Goal: Task Accomplishment & Management: Manage account settings

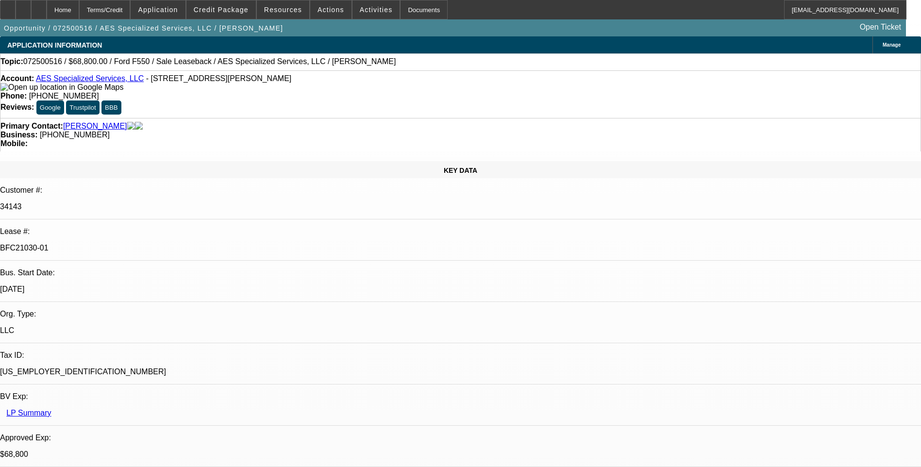
select select "0"
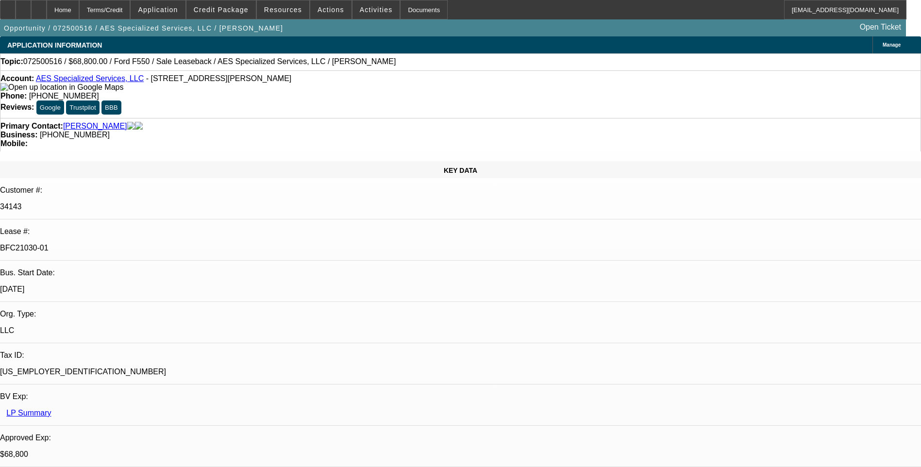
select select "0"
select select "0.2"
select select "0"
select select "0.1"
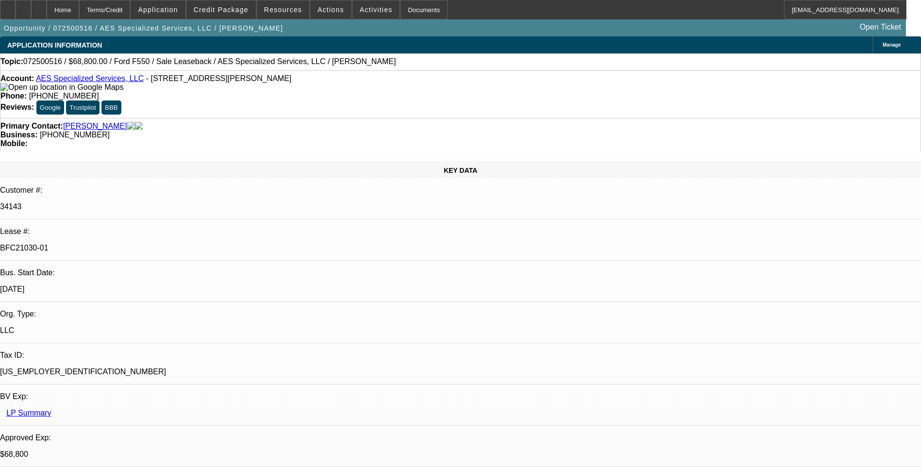
select select "0"
select select "1"
select select "6"
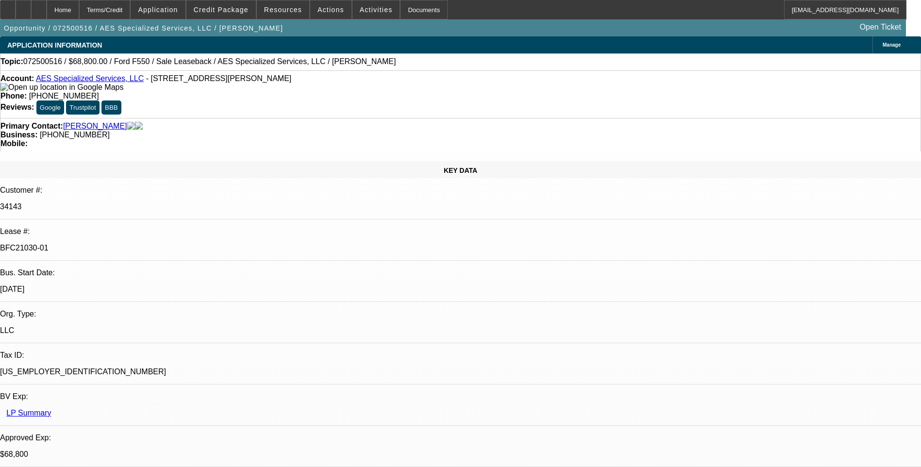
select select "1"
select select "6"
select select "1"
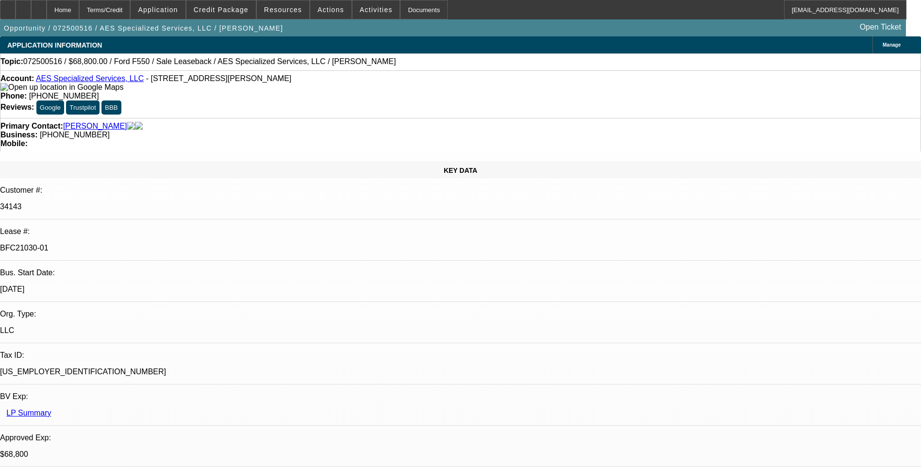
select select "6"
select select "1"
select select "6"
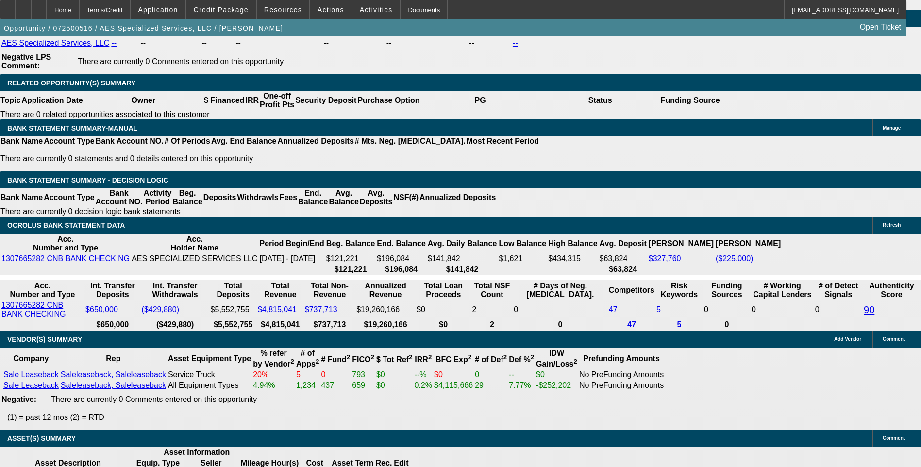
scroll to position [1748, 0]
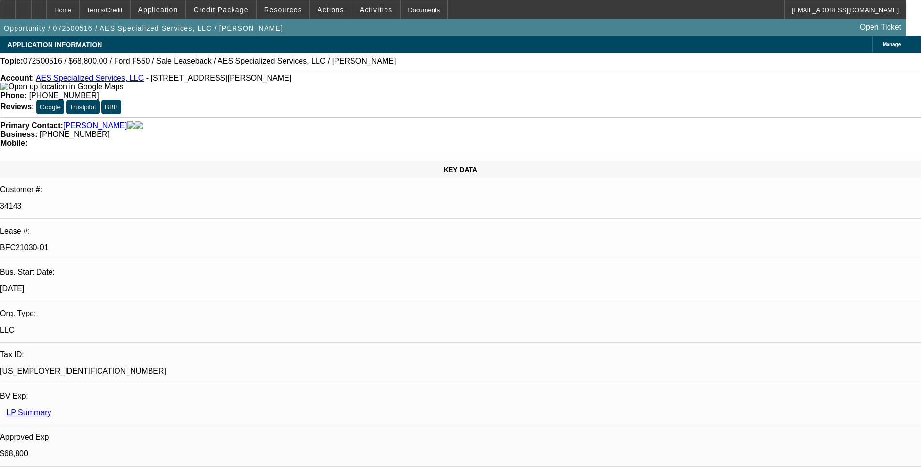
scroll to position [0, 0]
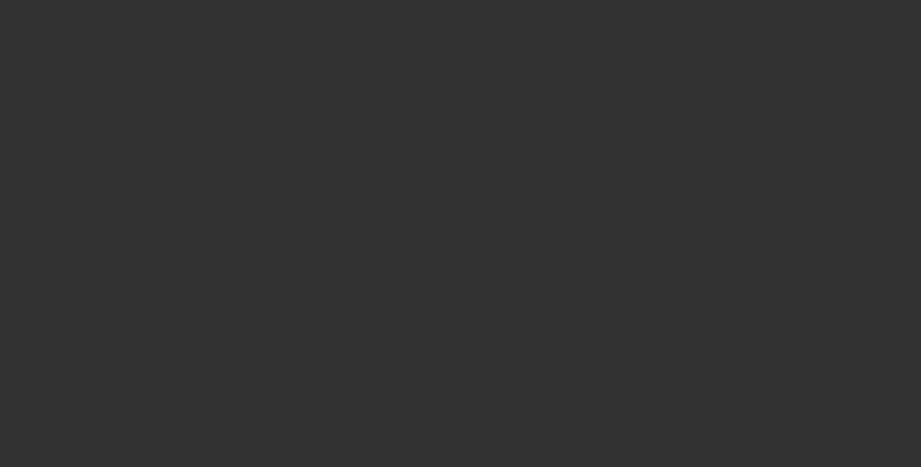
click at [447, 220] on span "Open calendar" at bounding box center [458, 207] width 23 height 23
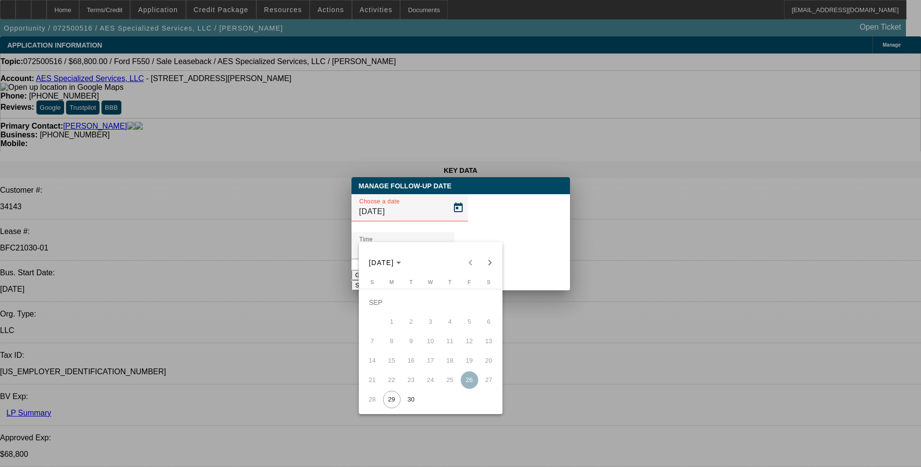
click at [412, 403] on span "30" at bounding box center [411, 399] width 17 height 17
type input "9/30/2025"
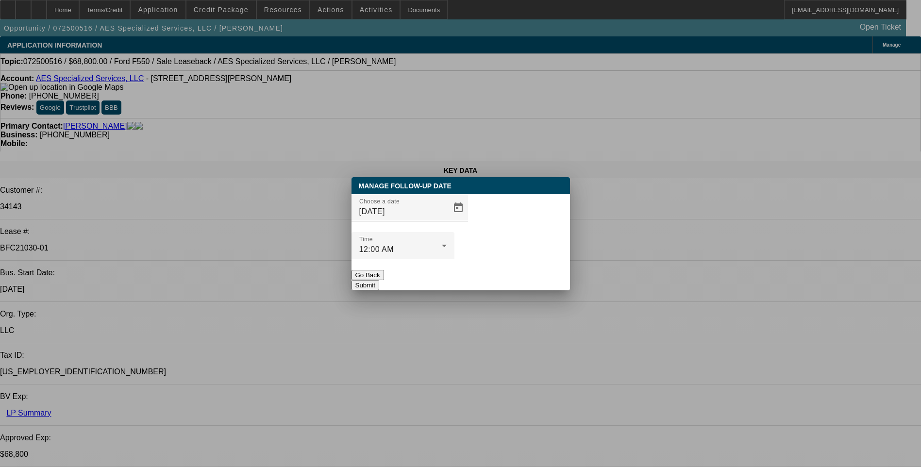
click at [379, 280] on button "Submit" at bounding box center [366, 285] width 28 height 10
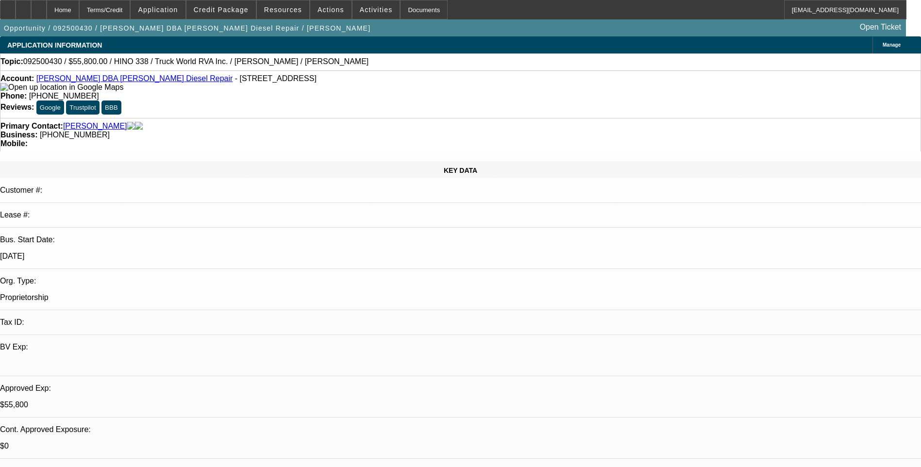
select select "0.1"
select select "0"
select select "0.1"
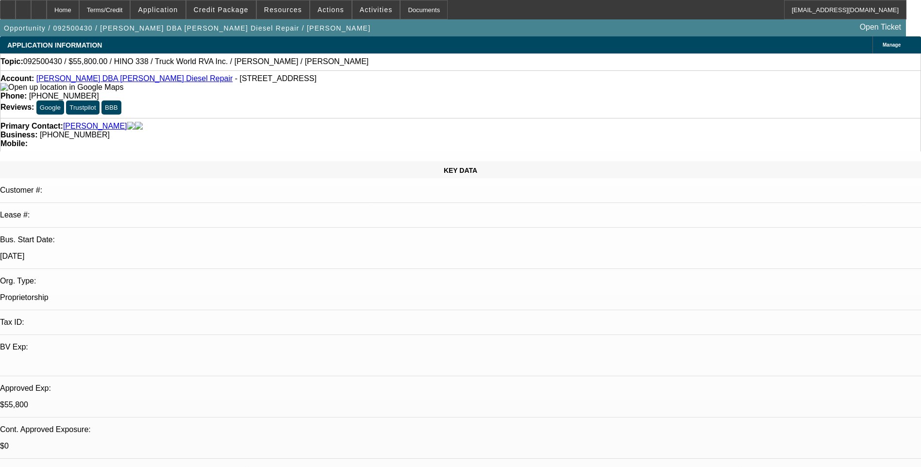
select select "0"
select select "0.1"
select select "0"
select select "1"
select select "2"
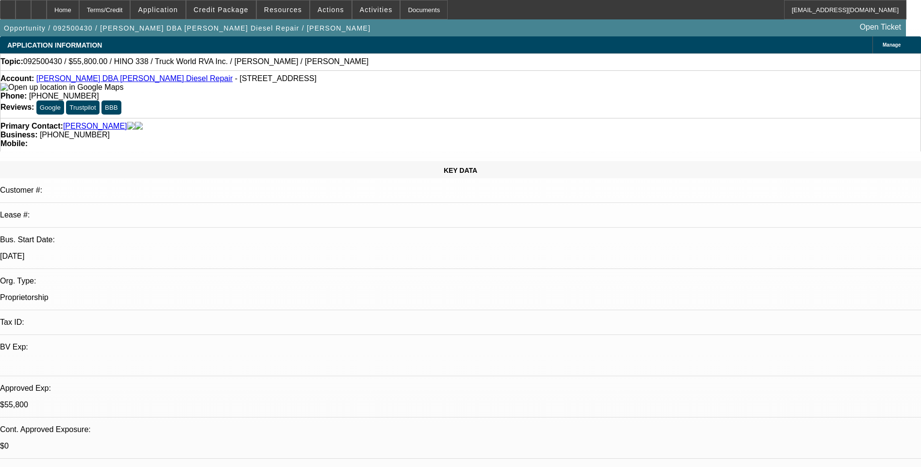
select select "4"
select select "1"
select select "2"
select select "6"
select select "1"
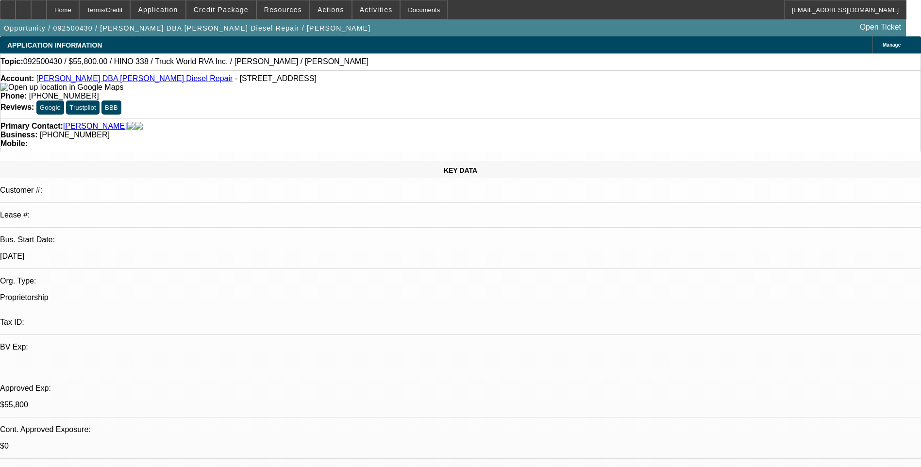
select select "2"
select select "6"
select select "1"
select select "2"
select select "6"
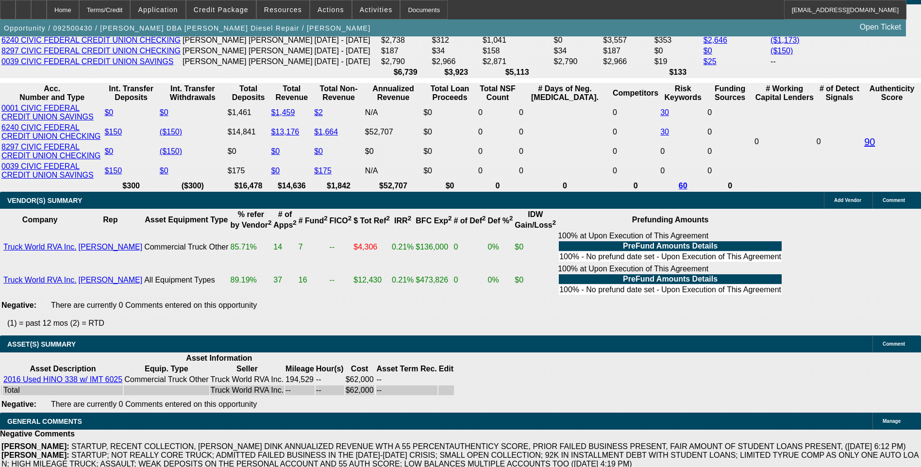
scroll to position [1748, 0]
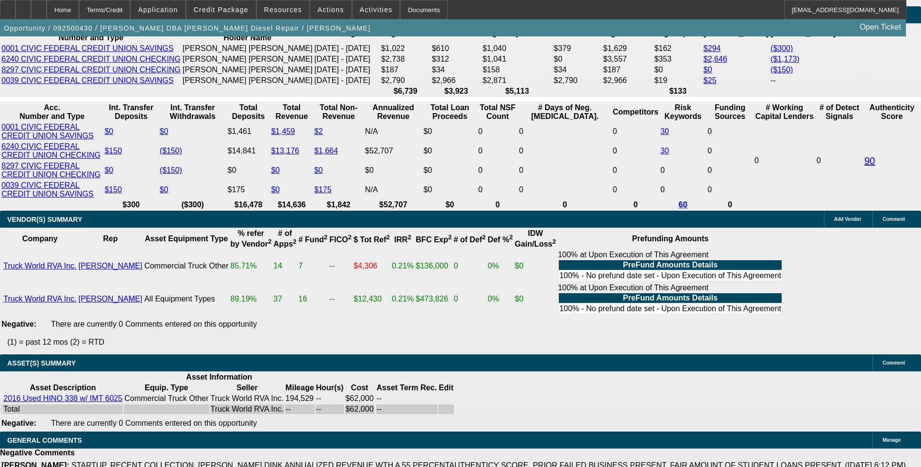
scroll to position [1700, 0]
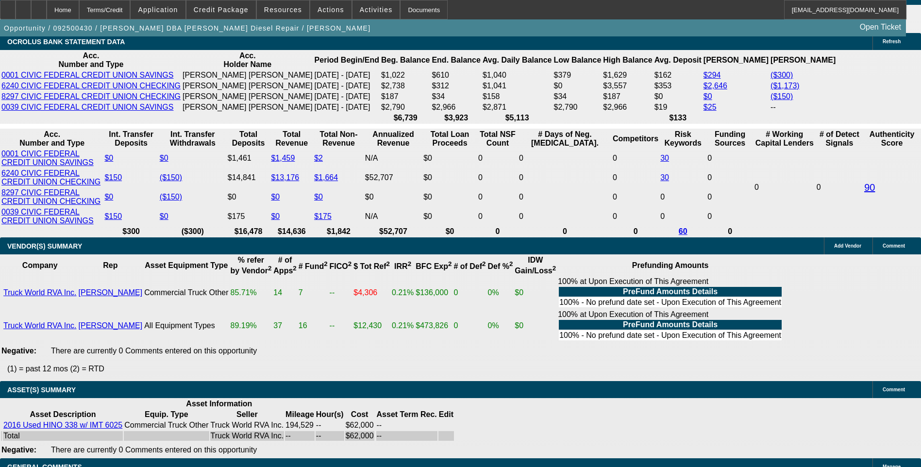
scroll to position [1603, 0]
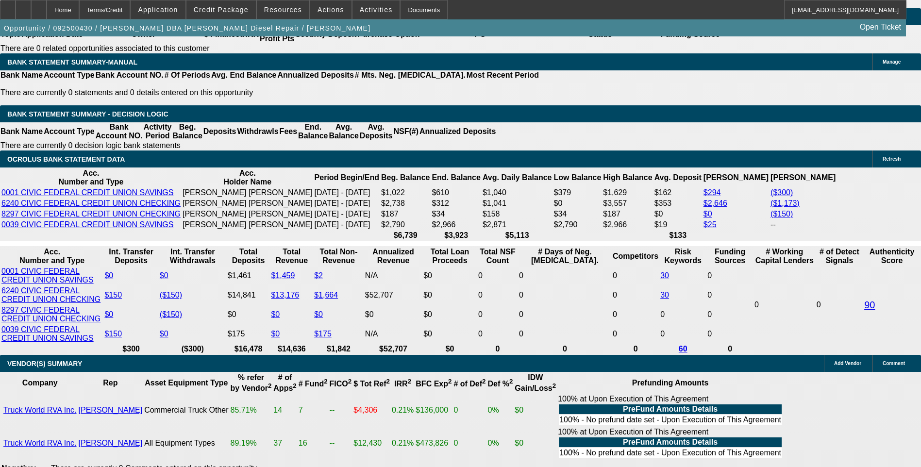
select select "0.1"
select select "2"
select select "0"
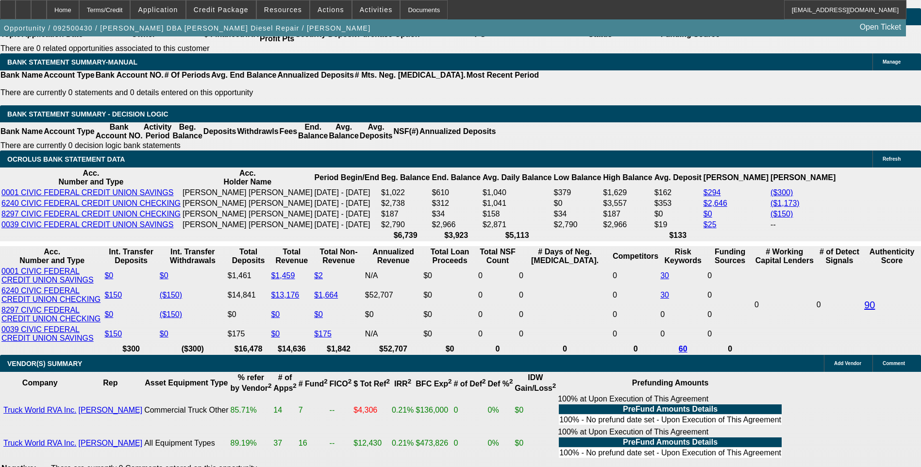
select select "6"
select select "0.1"
select select "2"
select select "0"
select select "6"
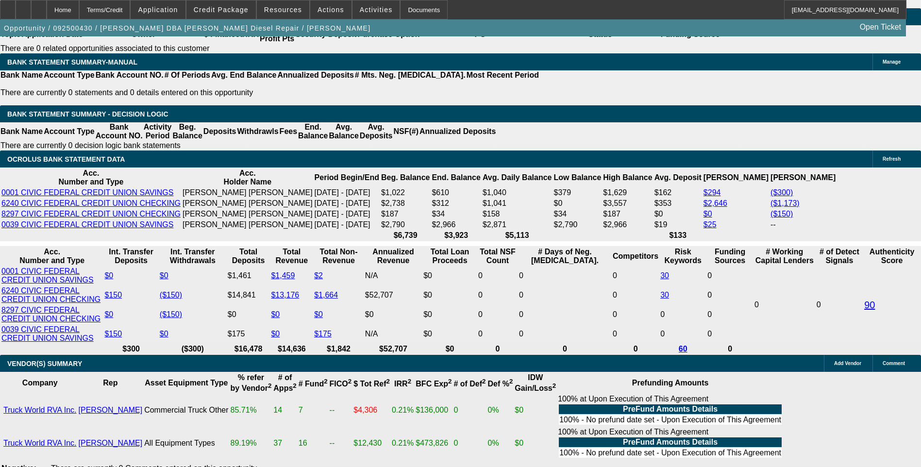
select select "0.1"
select select "0"
select select "2"
select select "0"
select select "6"
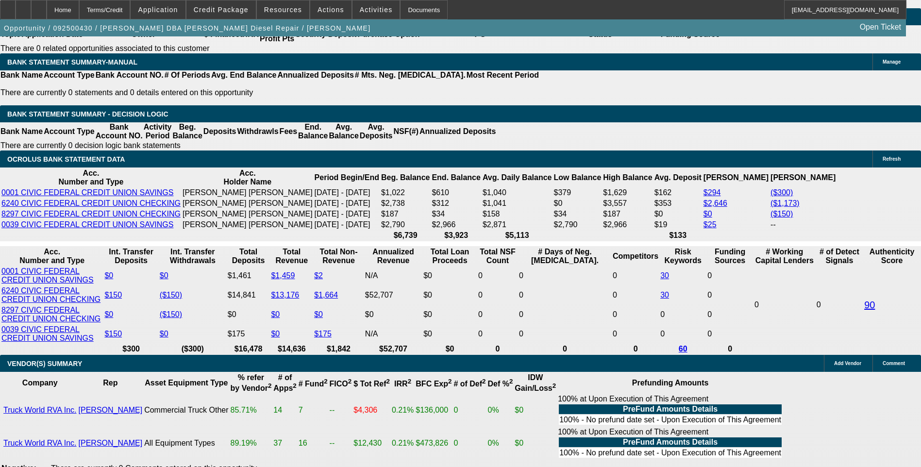
select select "0.15"
select select "0"
select select "2"
select select "0"
select select "6"
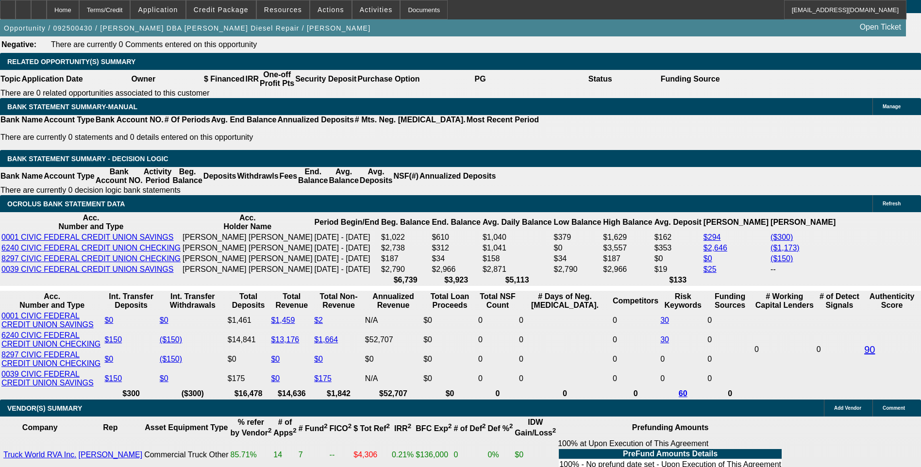
scroll to position [1554, 0]
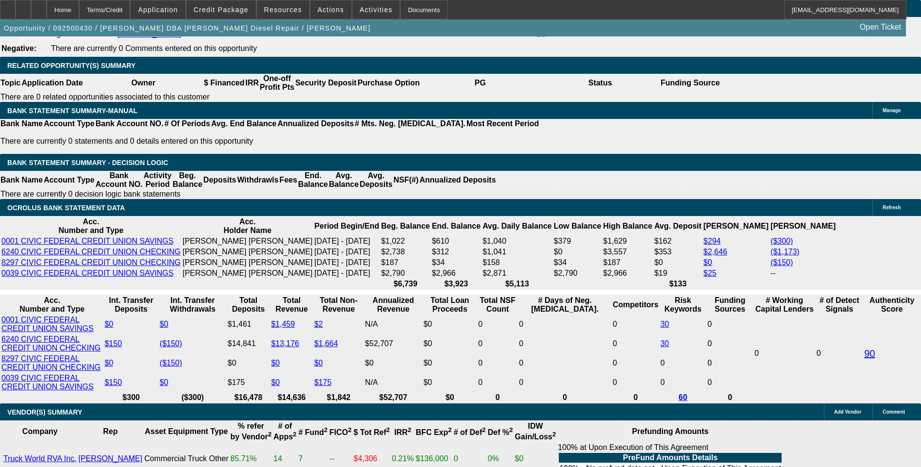
select select "0.15"
select select "0"
select select "2"
select select "0"
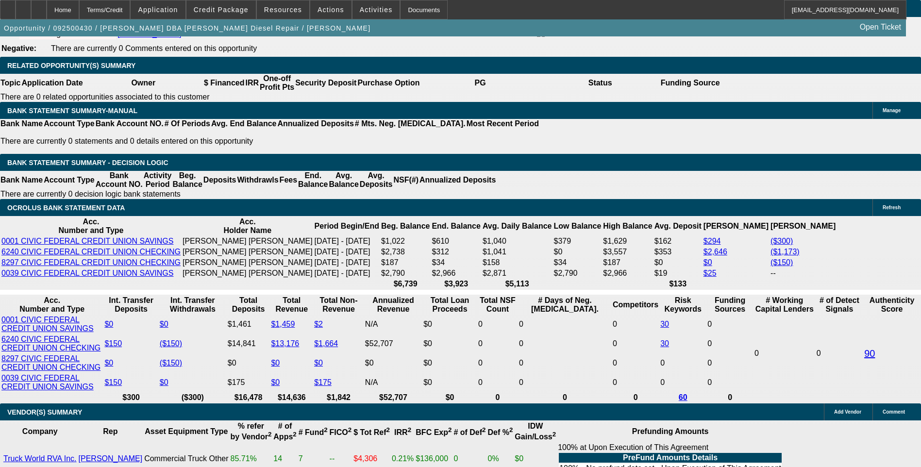
select select "6"
select select "0"
select select "3"
select select "0"
select select "6"
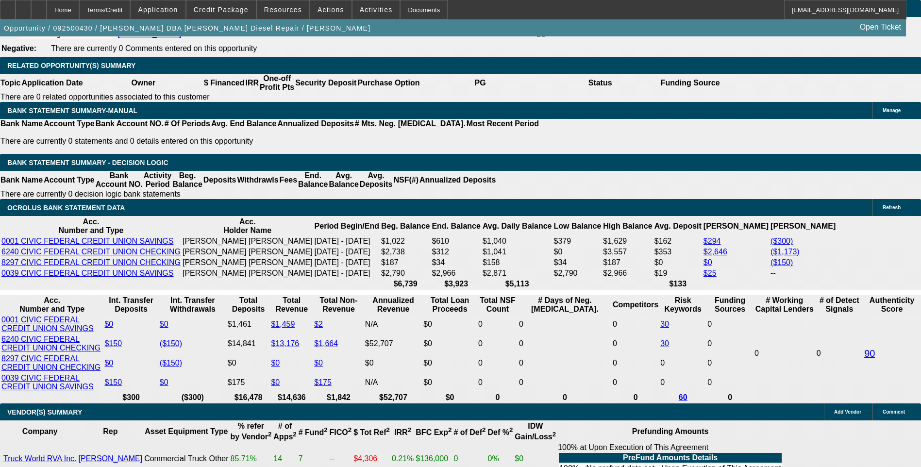
select select "0"
select select "3"
select select "0"
select select "6"
select select "0"
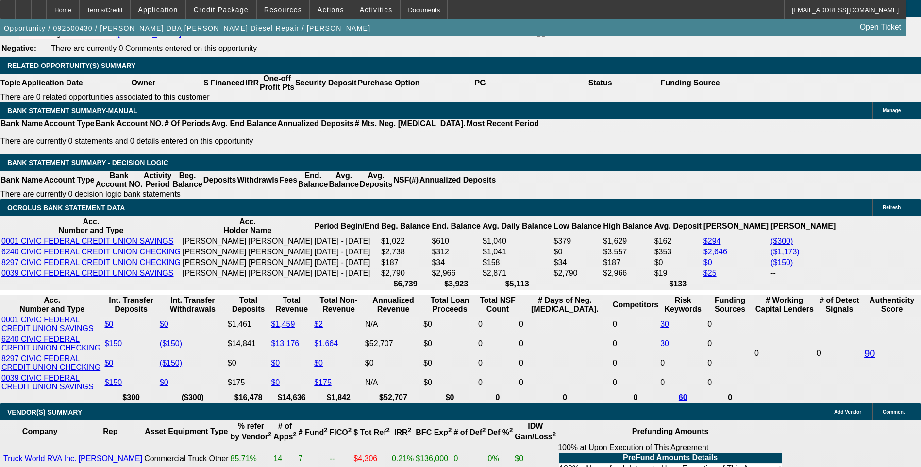
select select "3"
select select "0"
select select "6"
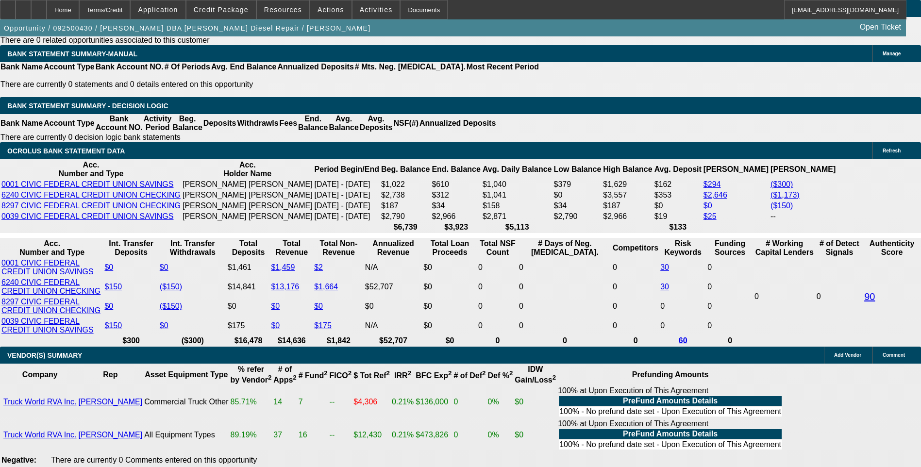
scroll to position [1603, 0]
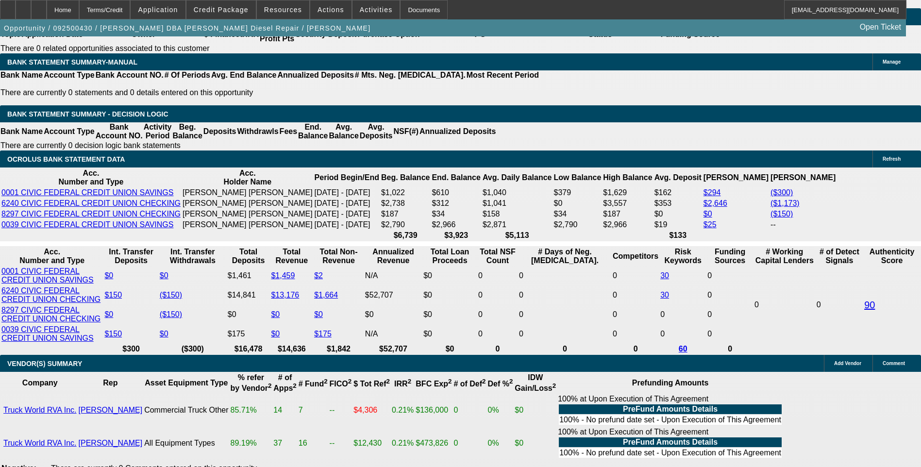
select select "0.1"
select select "2"
select select "0.1"
select select "4"
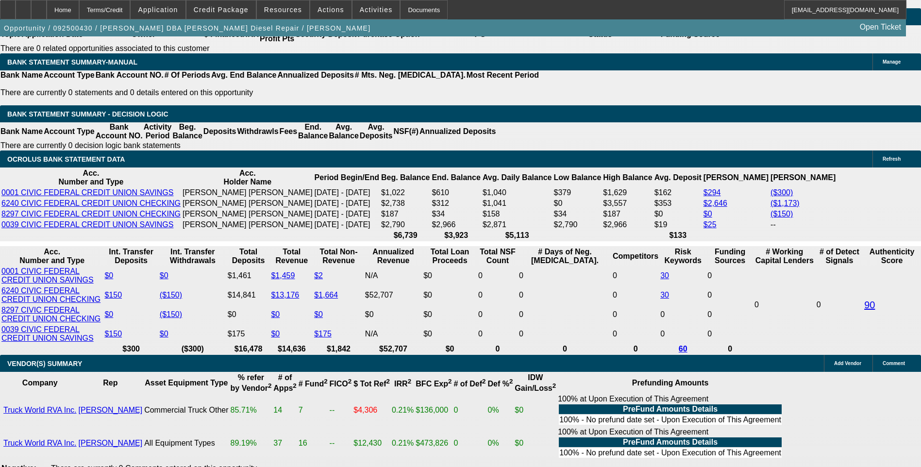
select select "0.1"
select select "2"
select select "0"
select select "6"
select select "0.1"
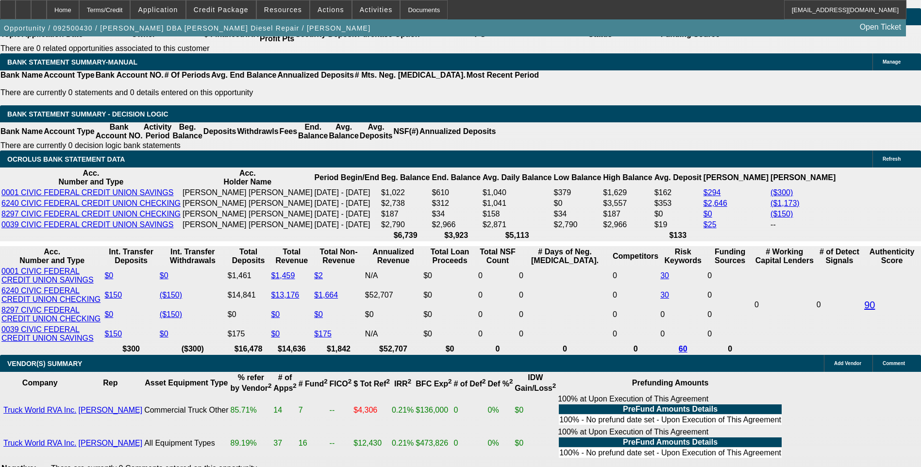
select select "2"
select select "0"
select select "6"
select select "0.1"
select select "2"
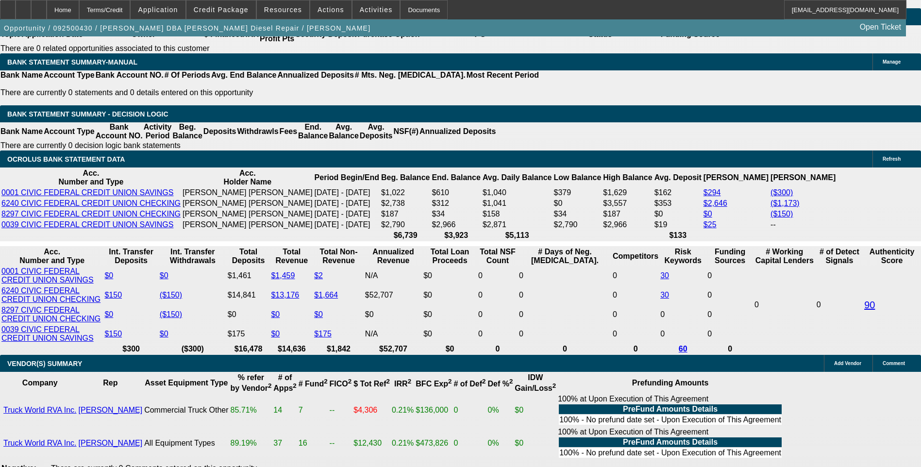
select select "0"
select select "6"
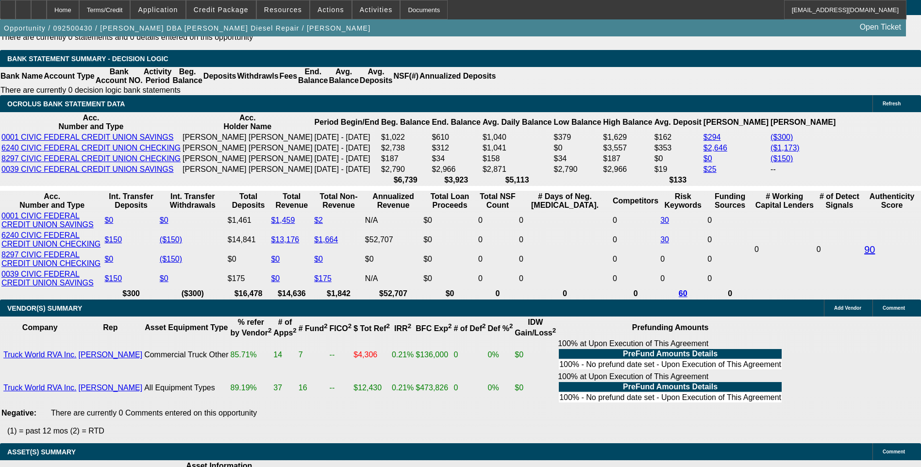
scroll to position [1700, 0]
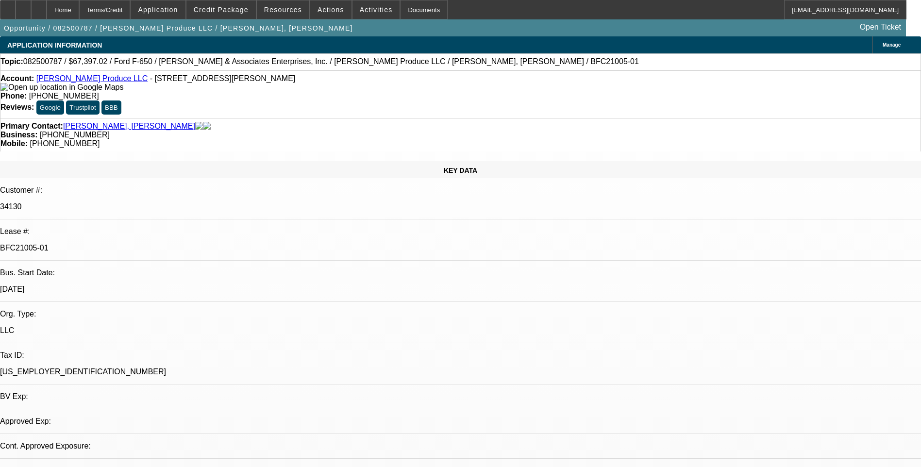
select select "0"
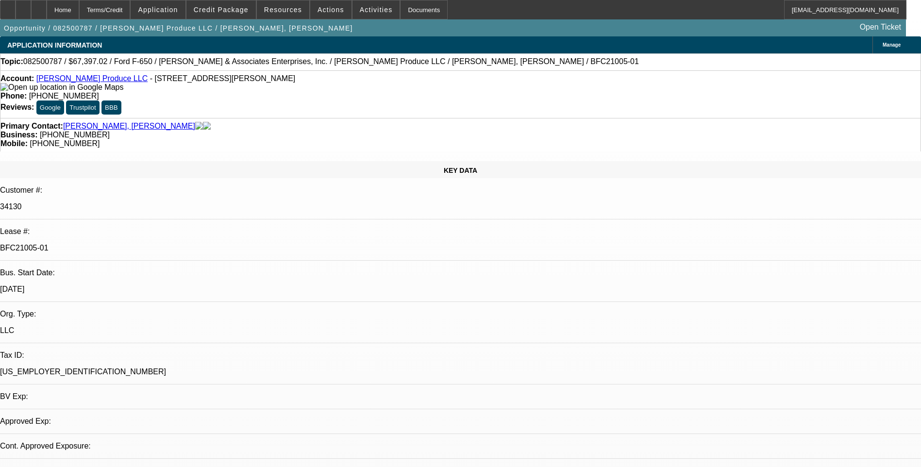
select select "0"
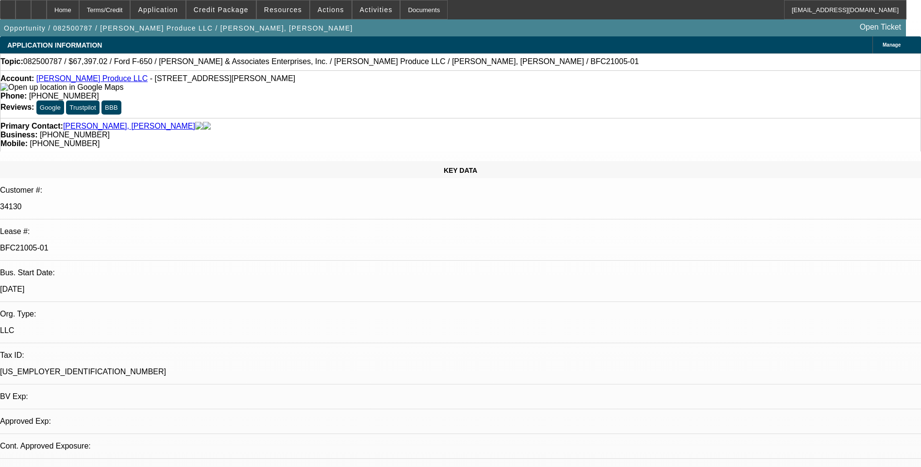
select select "0"
select select "1"
select select "6"
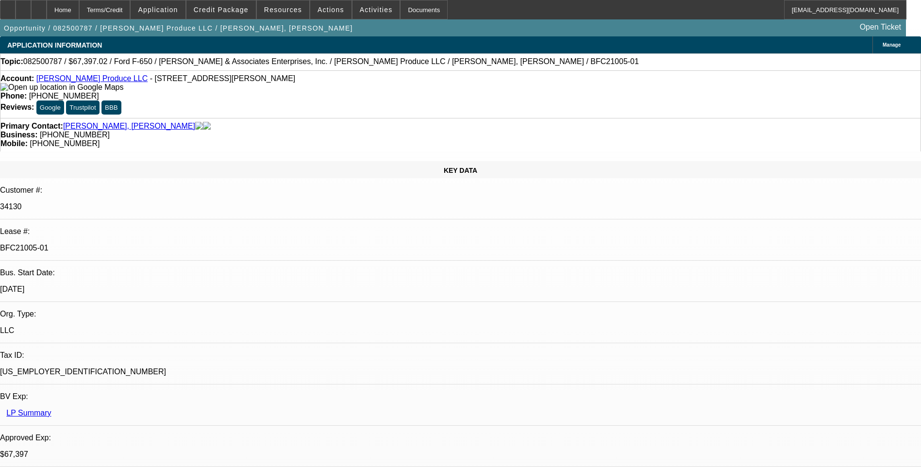
select select "1"
select select "6"
select select "1"
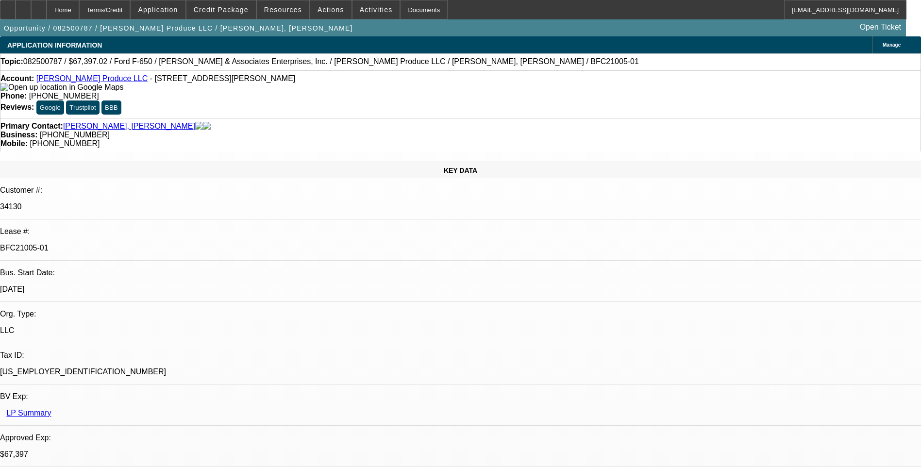
select select "6"
select select "1"
select select "6"
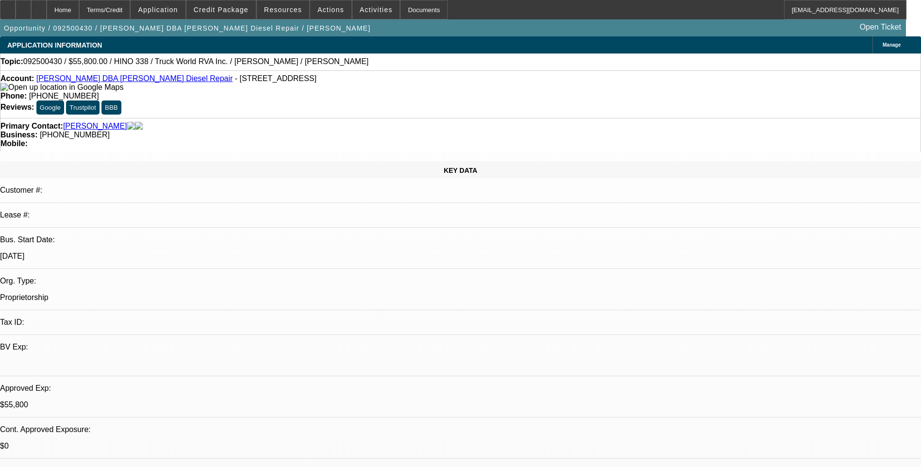
select select "0.1"
select select "0"
select select "0.1"
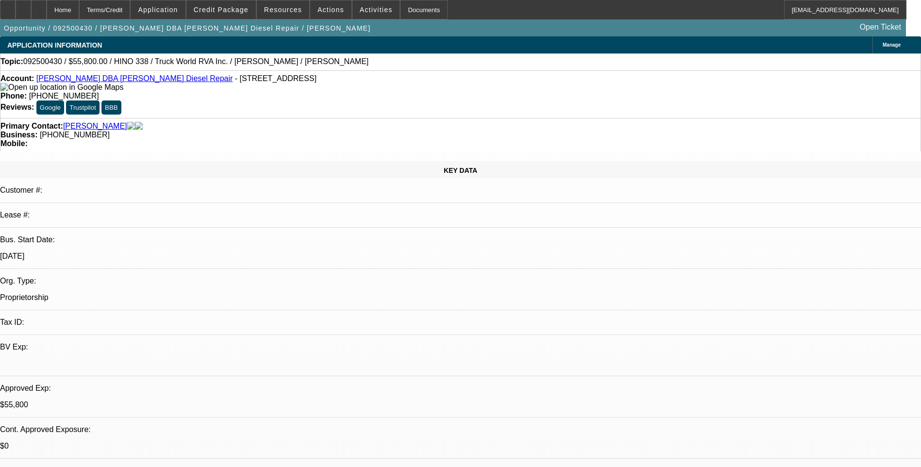
select select "0"
select select "0.1"
select select "0"
select select "1"
select select "2"
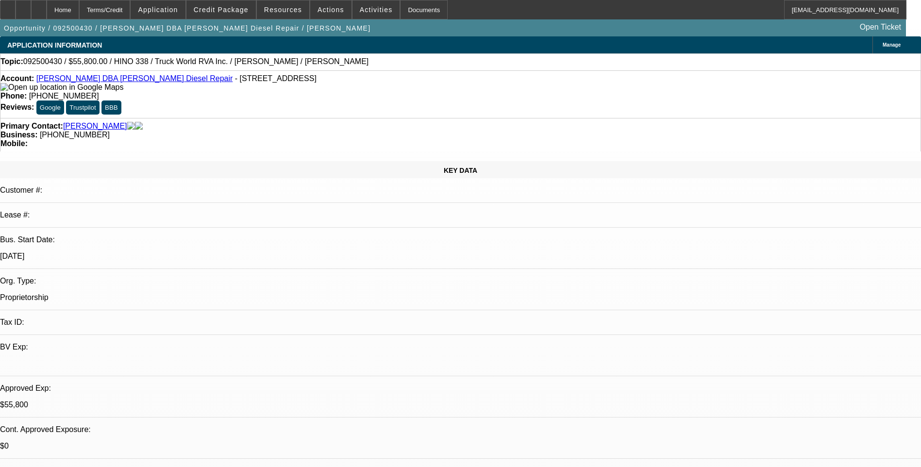
select select "4"
select select "1"
select select "2"
select select "6"
select select "1"
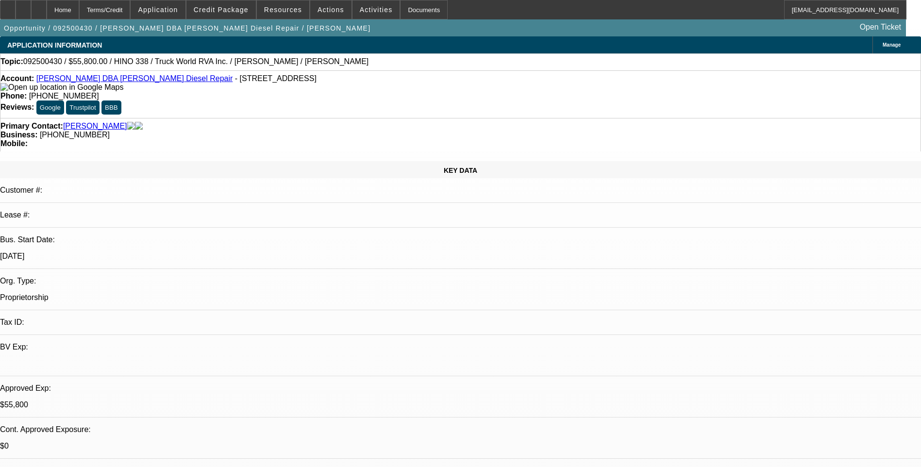
select select "2"
select select "6"
select select "1"
select select "2"
select select "6"
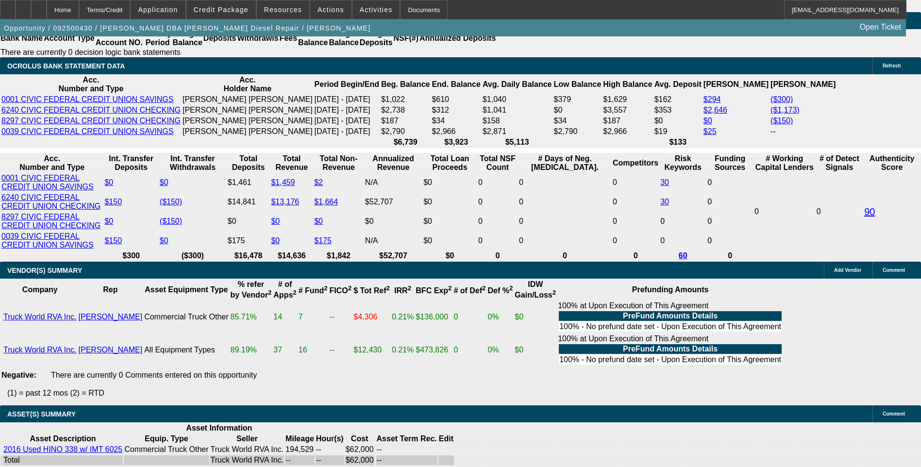
scroll to position [1700, 0]
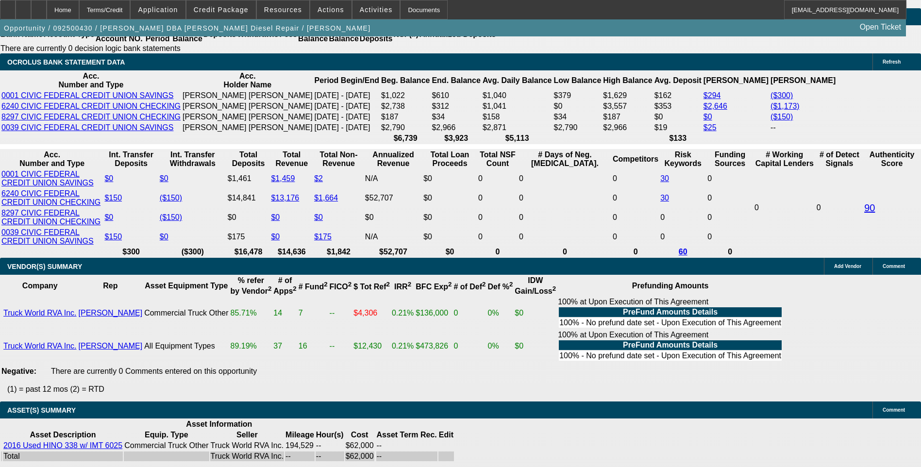
drag, startPoint x: 725, startPoint y: 126, endPoint x: 725, endPoint y: 110, distance: 16.5
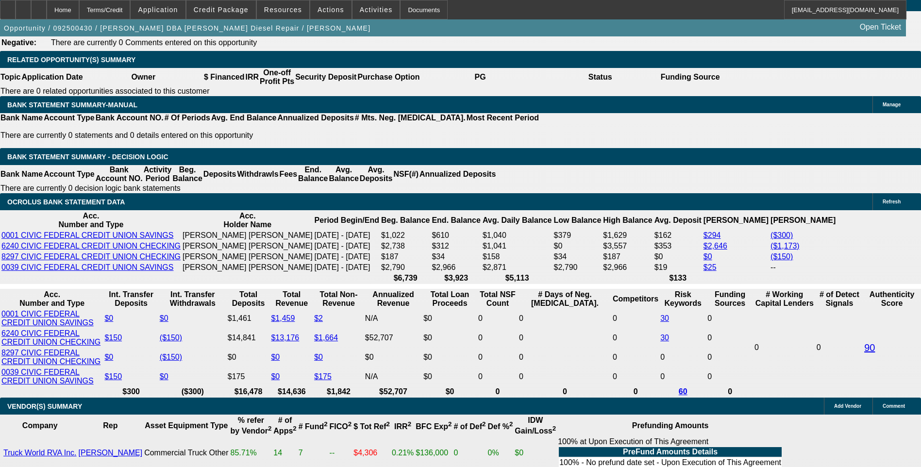
scroll to position [1554, 0]
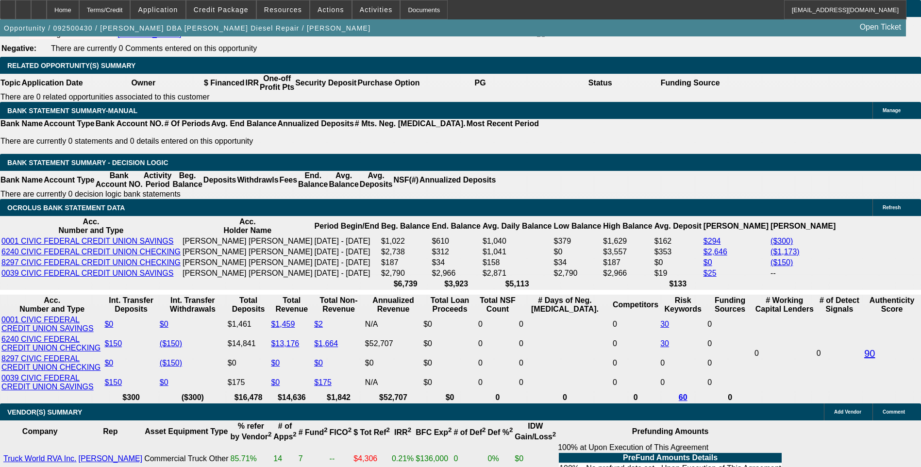
select select "0.15"
select select "2"
select select "0.1"
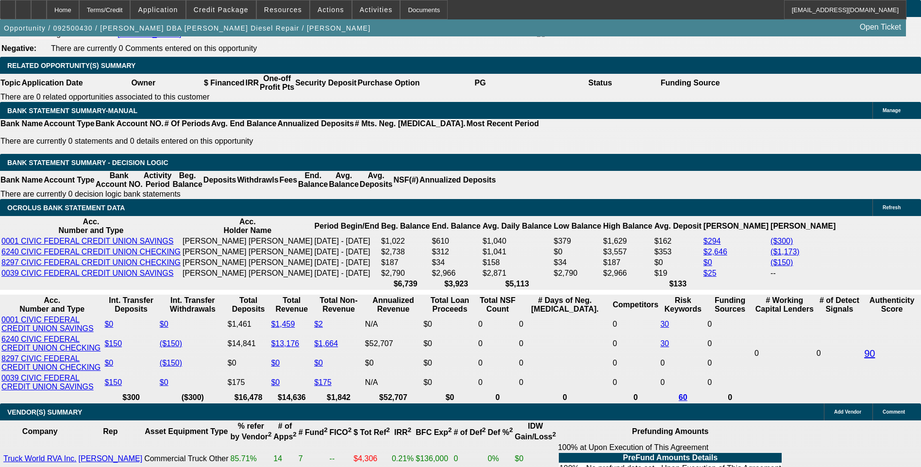
select select "4"
select select "0.15"
select select "2"
select select "0"
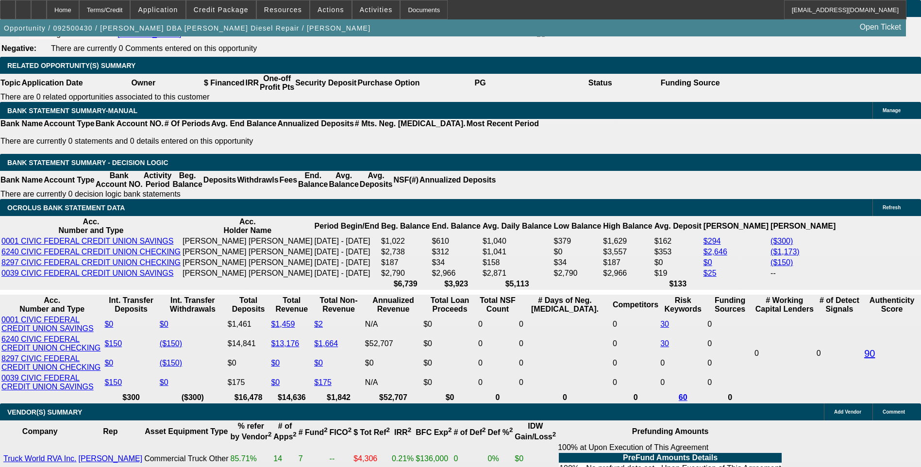
select select "6"
select select "0.1"
select select "2"
select select "0"
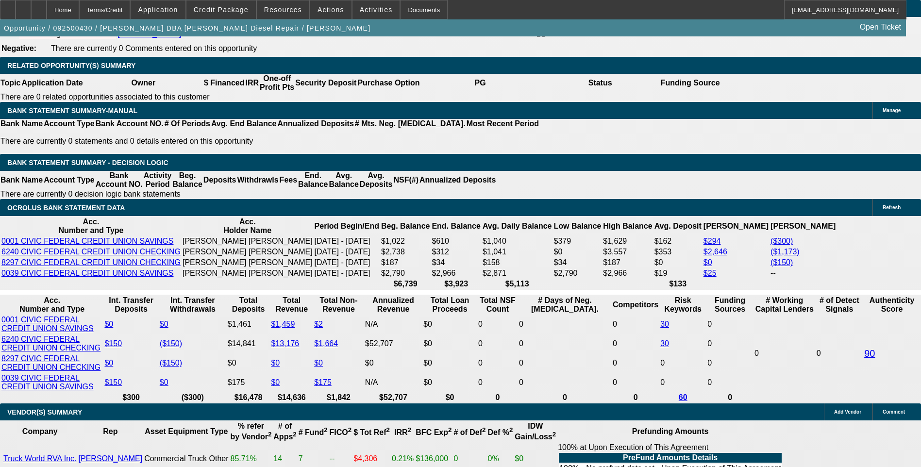
select select "6"
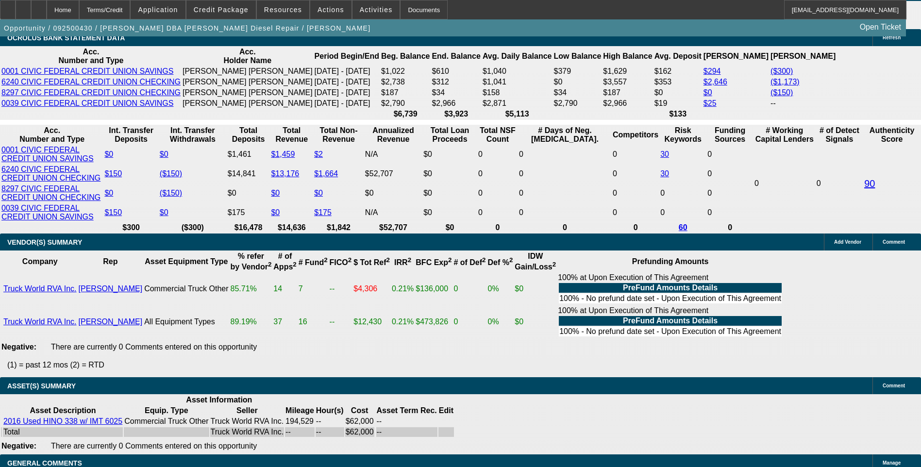
scroll to position [1700, 0]
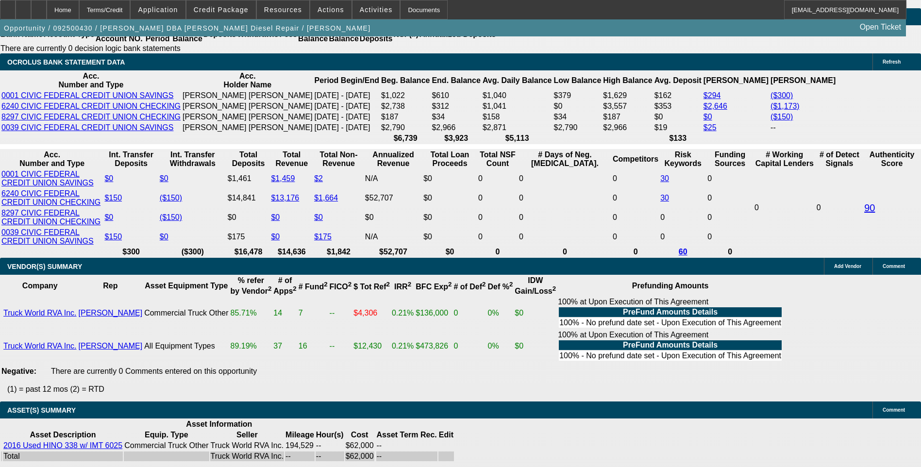
type input "1594"
type input "$3,188.00"
type input "UNKNOWN"
type input "159"
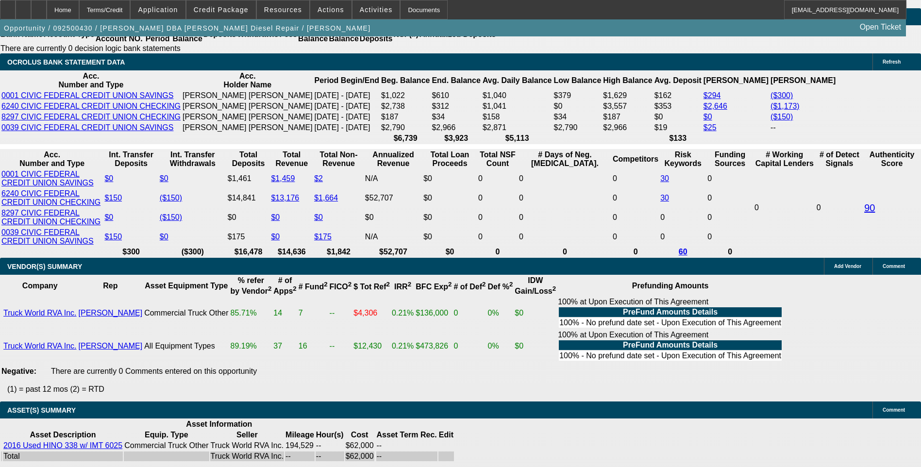
type input "$318.00"
type input "1595"
type input "$3,190.00"
type input "17.1"
type input "$1,595.00"
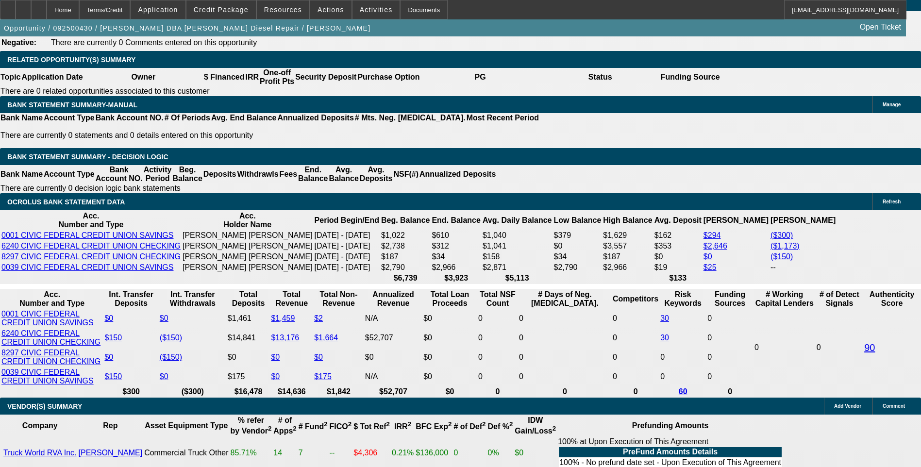
scroll to position [1554, 0]
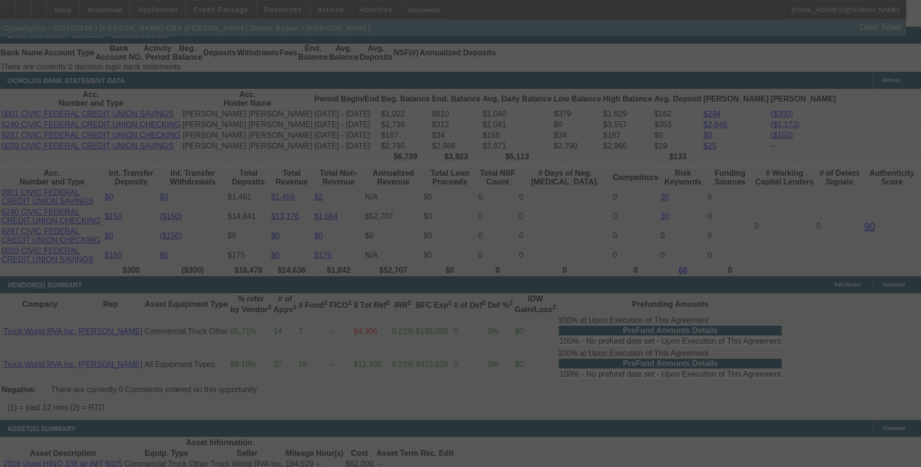
scroll to position [1700, 0]
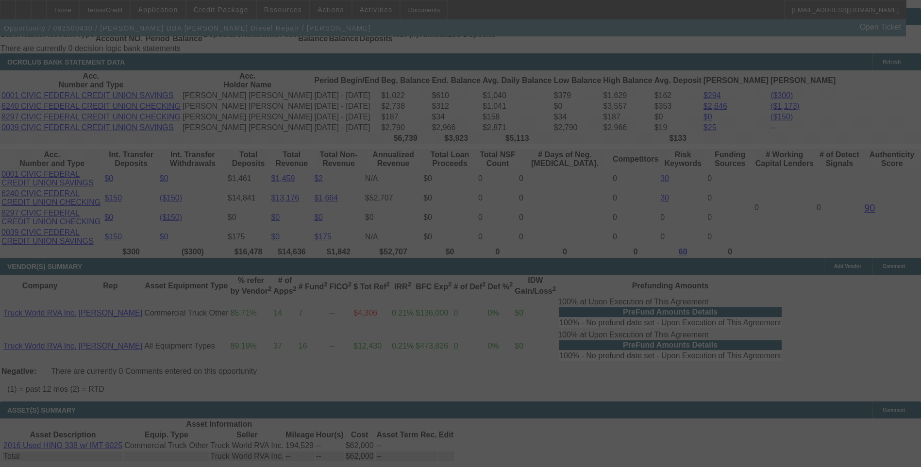
select select "0.15"
select select "2"
select select "0.1"
select select "4"
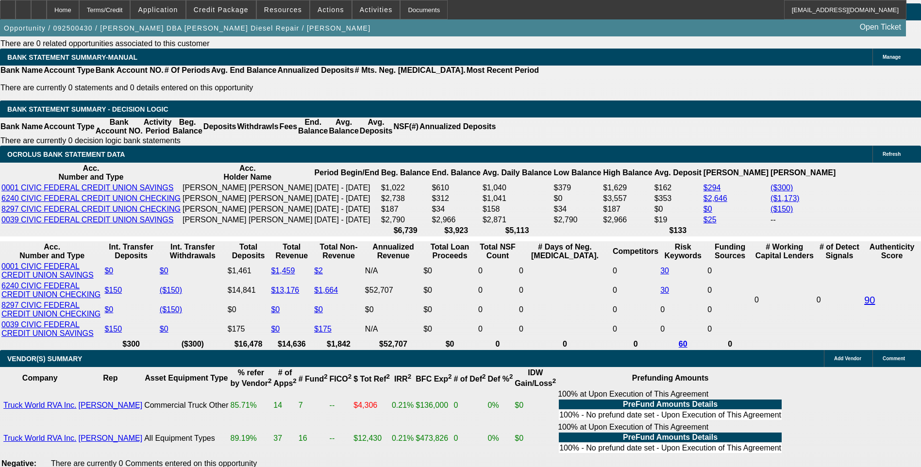
scroll to position [1603, 0]
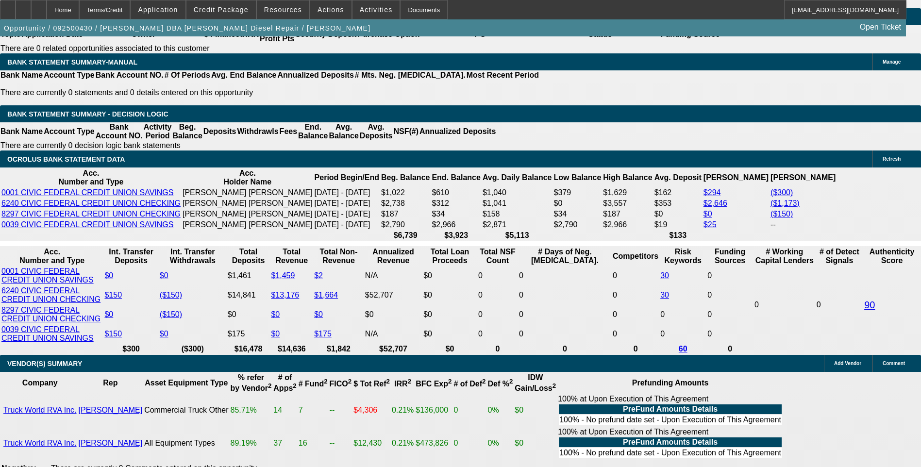
select select "0.1"
select select "2"
select select "0.1"
select select "4"
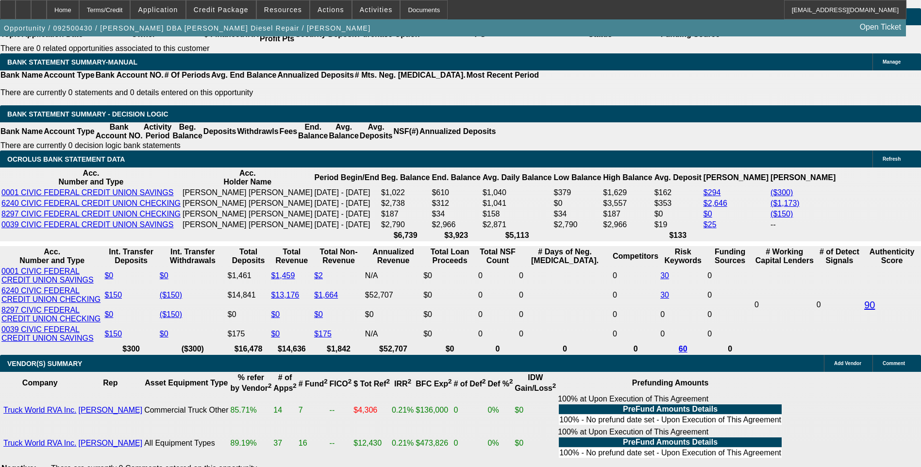
select select "0.1"
select select "2"
select select "0"
select select "6"
select select "0.1"
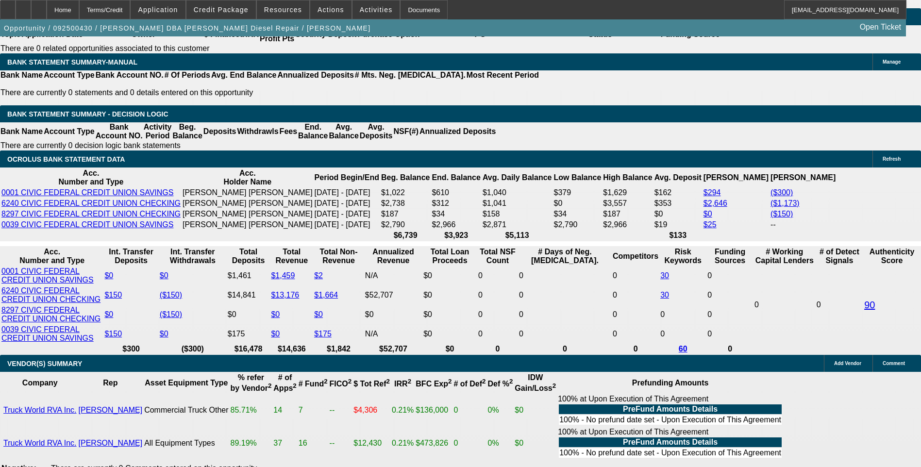
select select "2"
select select "0"
select select "6"
select select "0.1"
select select "2"
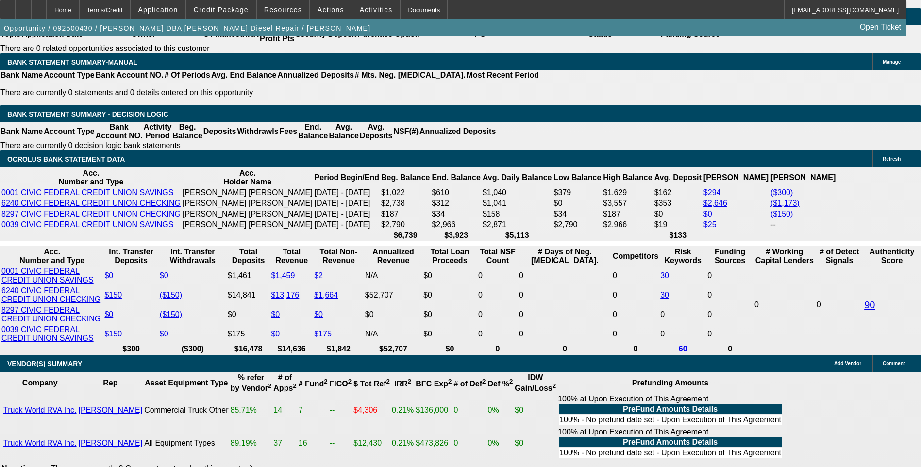
select select "0"
select select "6"
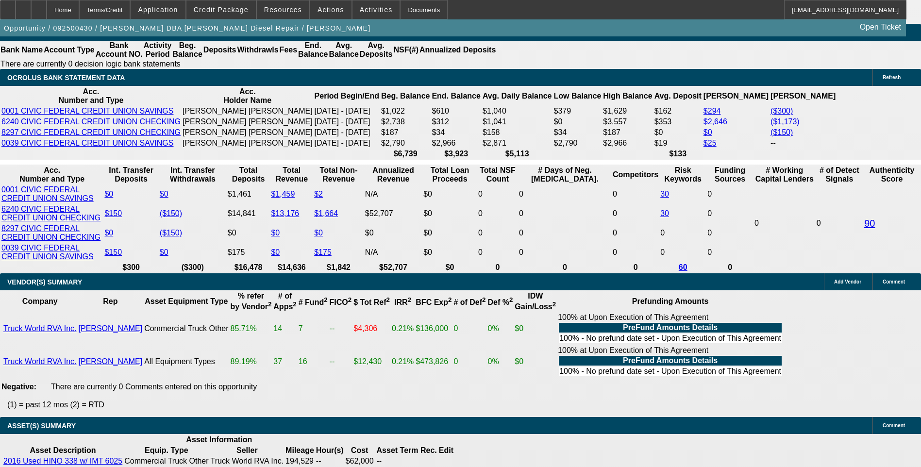
scroll to position [1700, 0]
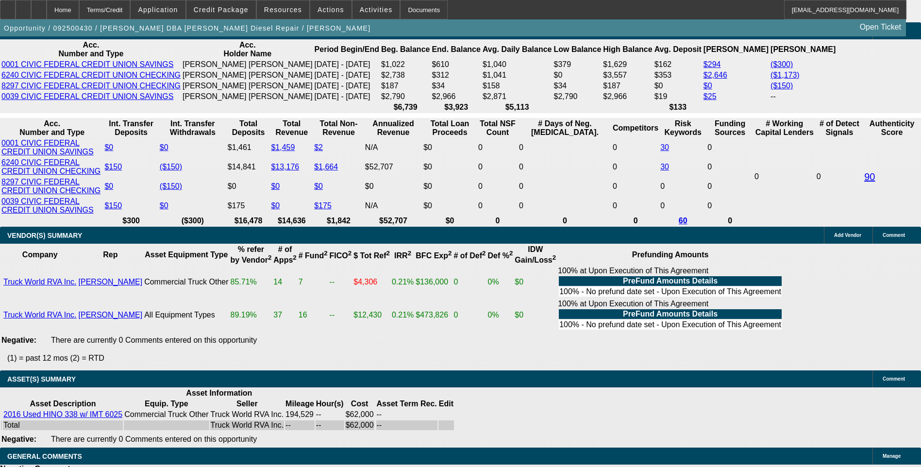
scroll to position [1748, 0]
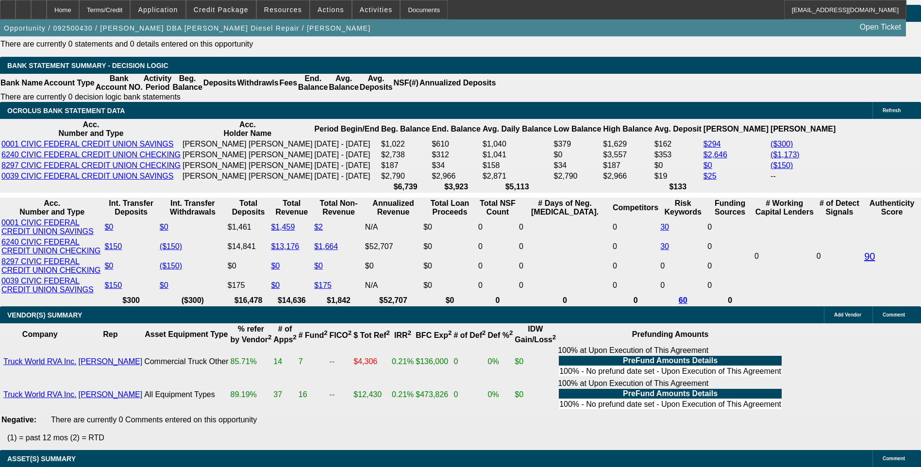
select select "0.1"
select select "2"
select select "0"
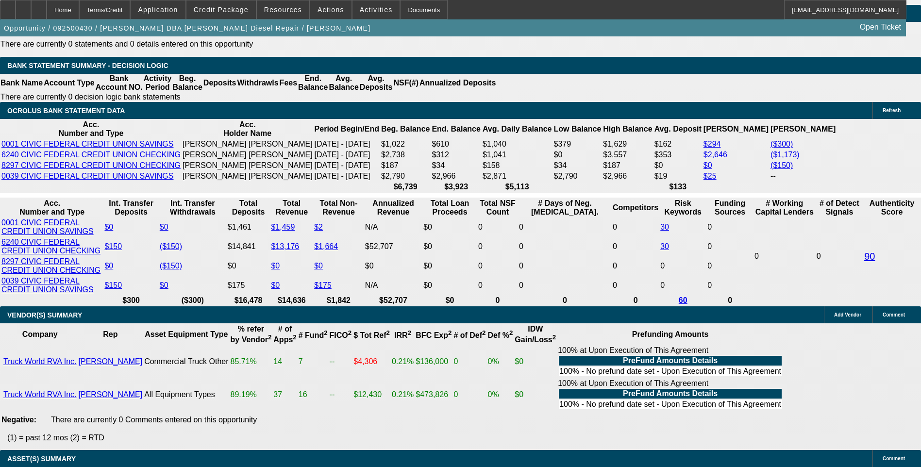
select select "6"
select select "0.1"
select select "2"
select select "0"
select select "6"
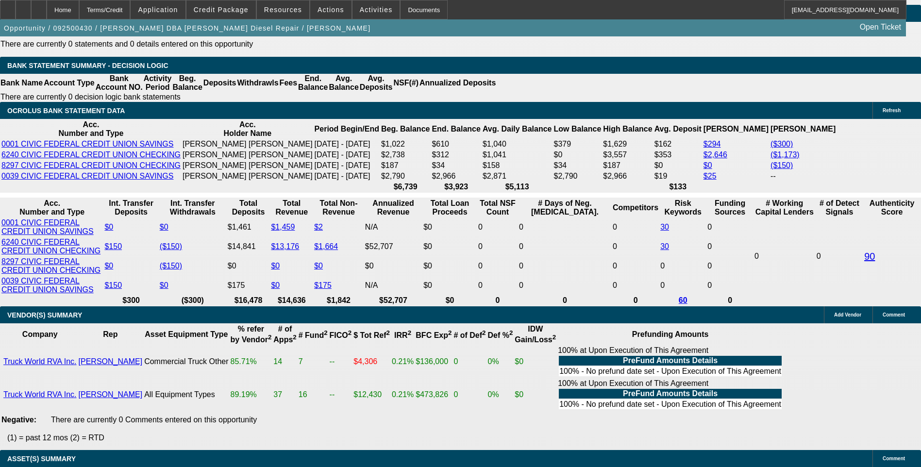
select select "0.1"
select select "0"
select select "2"
select select "0"
select select "6"
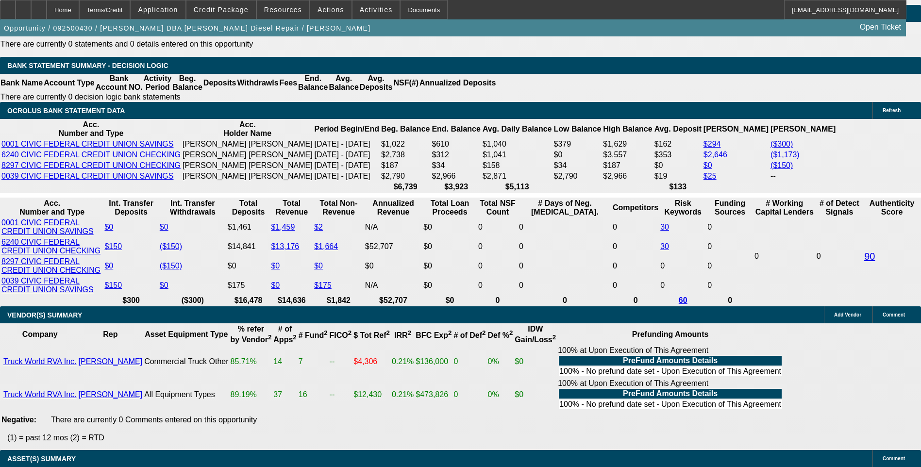
select select "0.15"
select select "0"
select select "2"
select select "0"
select select "6"
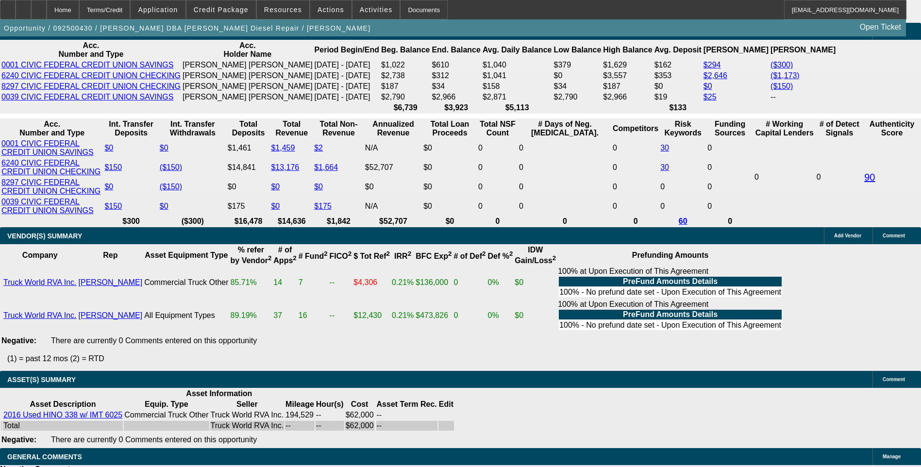
scroll to position [1700, 0]
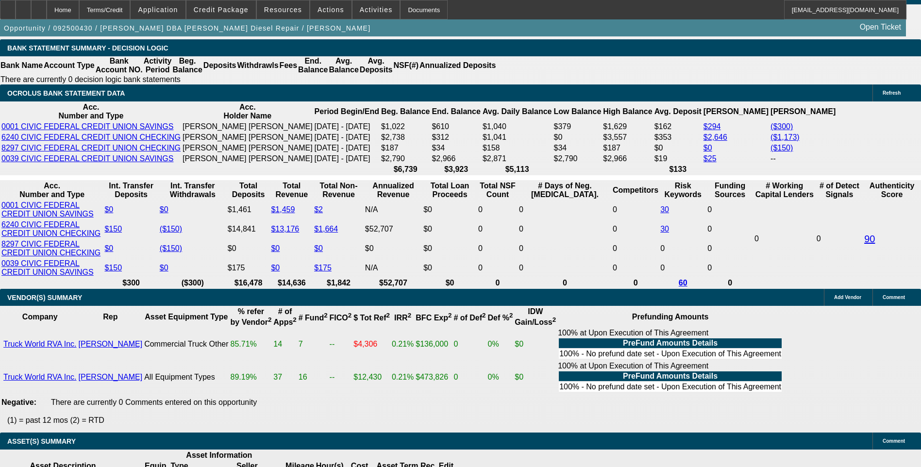
scroll to position [1603, 0]
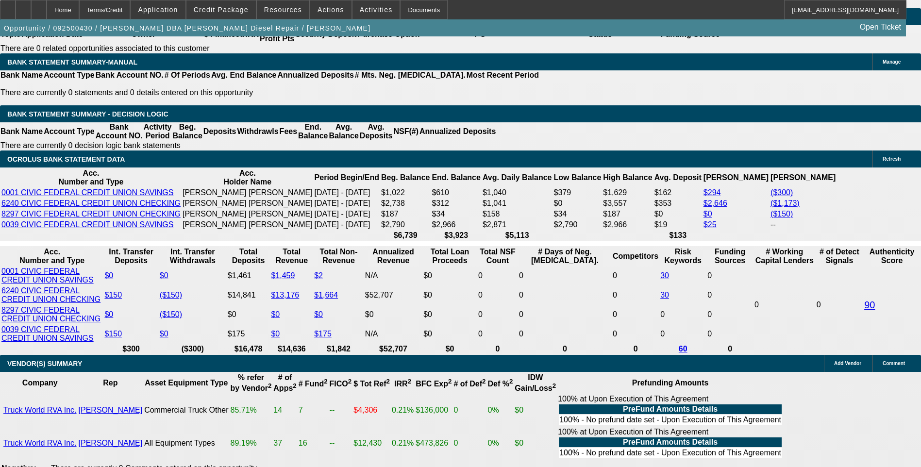
select select "0.1"
select select "2"
select select "0.1"
select select "4"
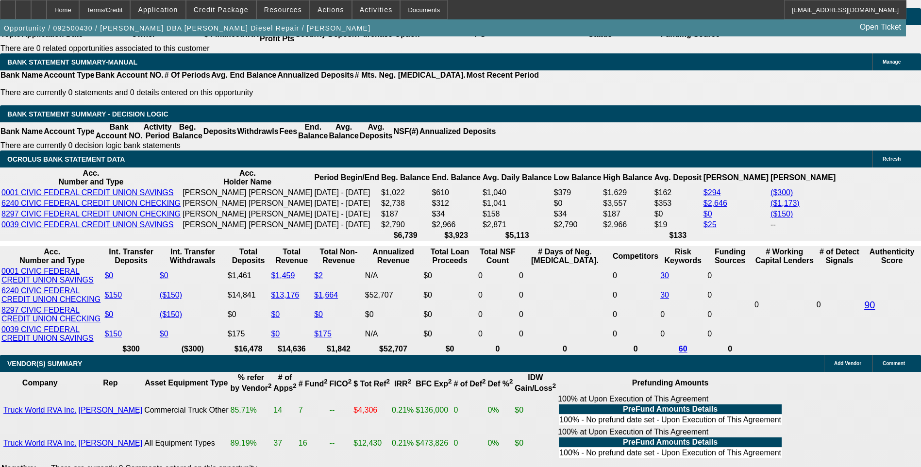
select select "0.1"
select select "2"
select select "0"
select select "6"
select select "0.1"
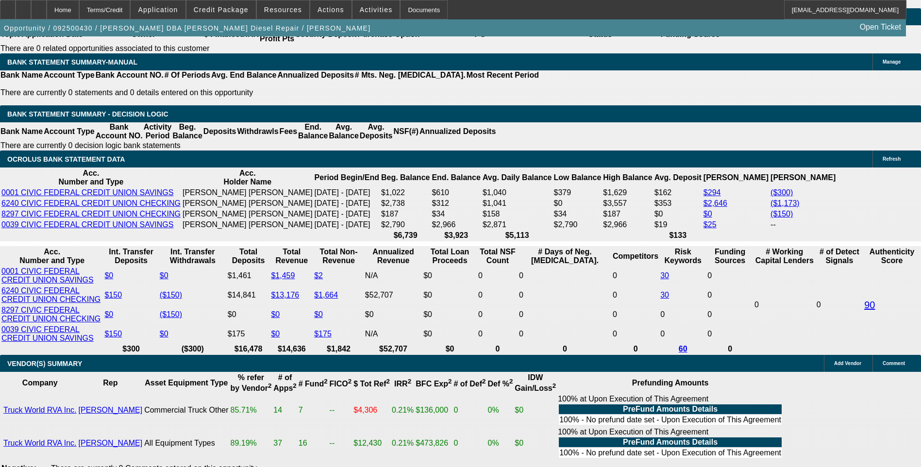
select select "2"
select select "0"
select select "6"
select select "0.1"
select select "2"
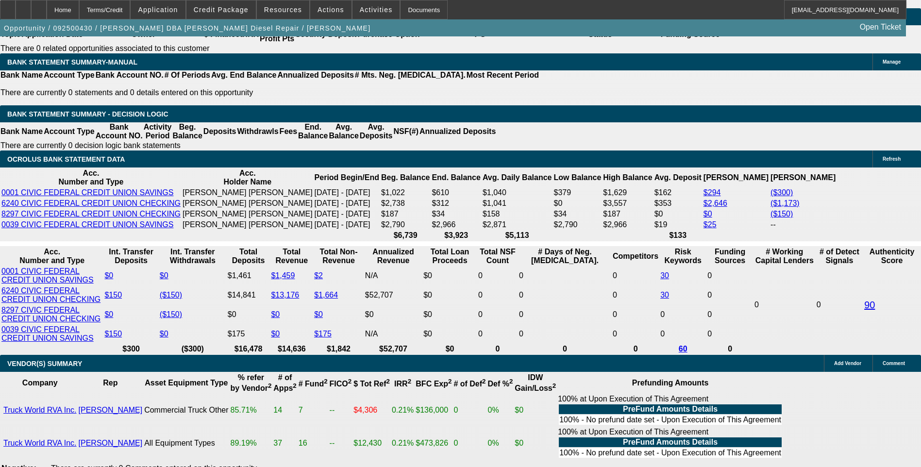
select select "0"
select select "6"
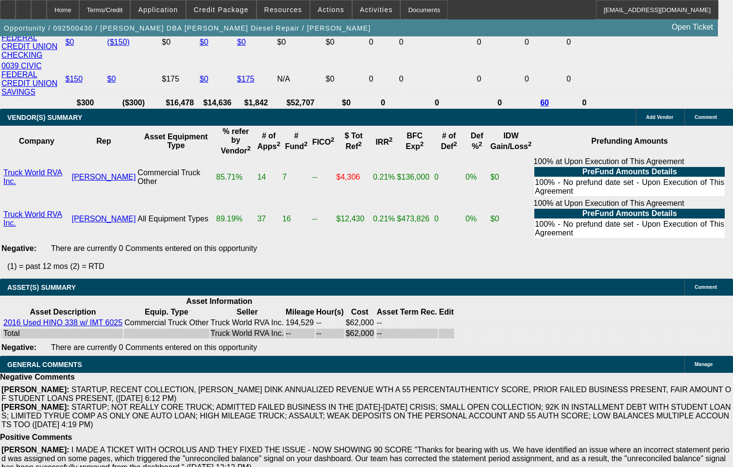
scroll to position [1914, 0]
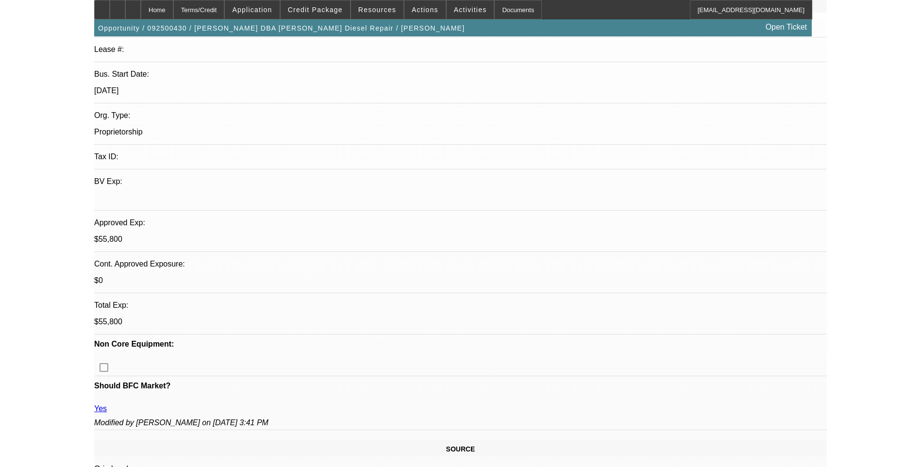
scroll to position [0, 0]
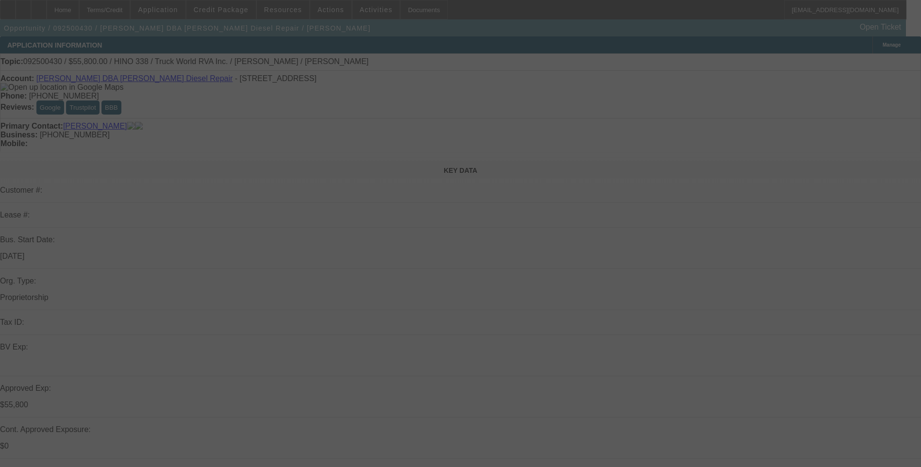
select select "0.1"
select select "0"
select select "0.1"
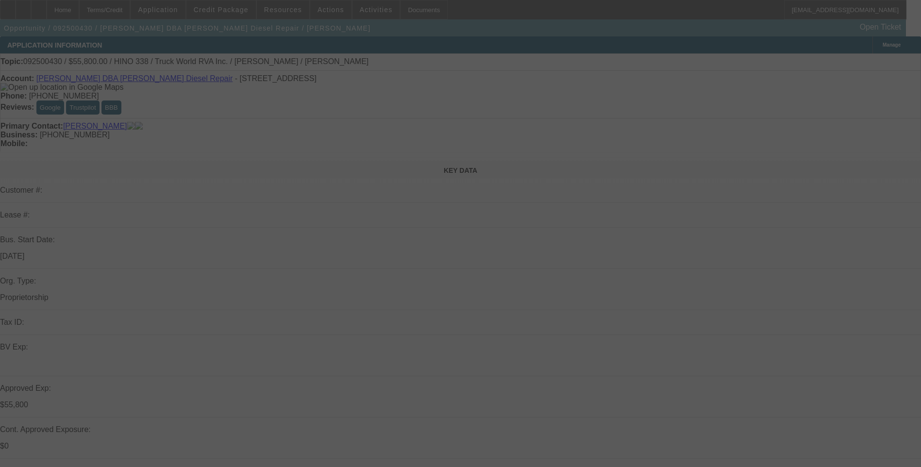
select select "0"
select select "0.1"
select select "0"
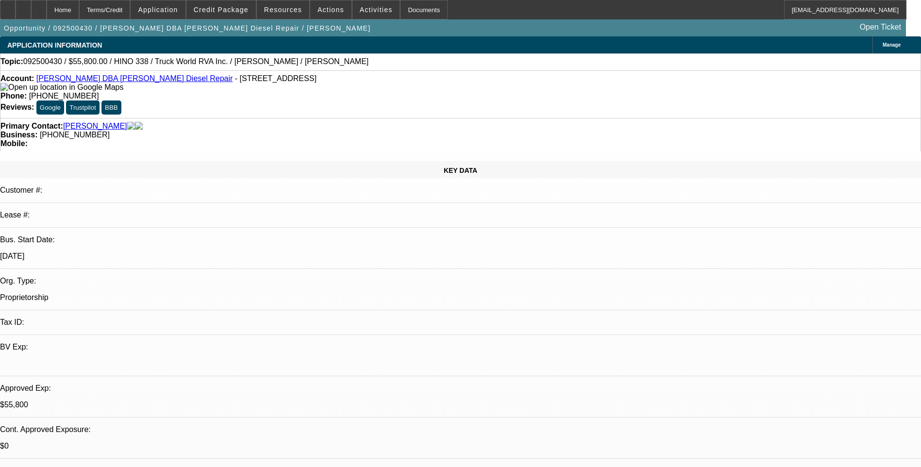
select select "1"
select select "2"
select select "4"
select select "1"
select select "2"
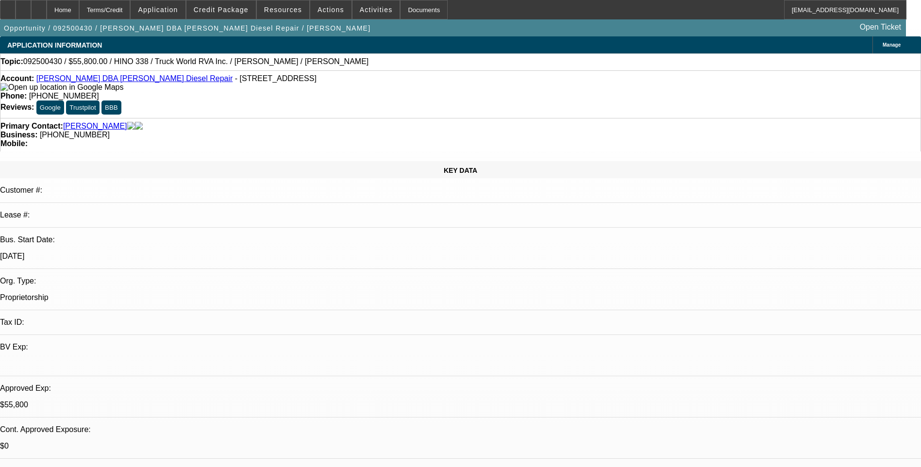
select select "6"
select select "1"
select select "2"
select select "6"
select select "1"
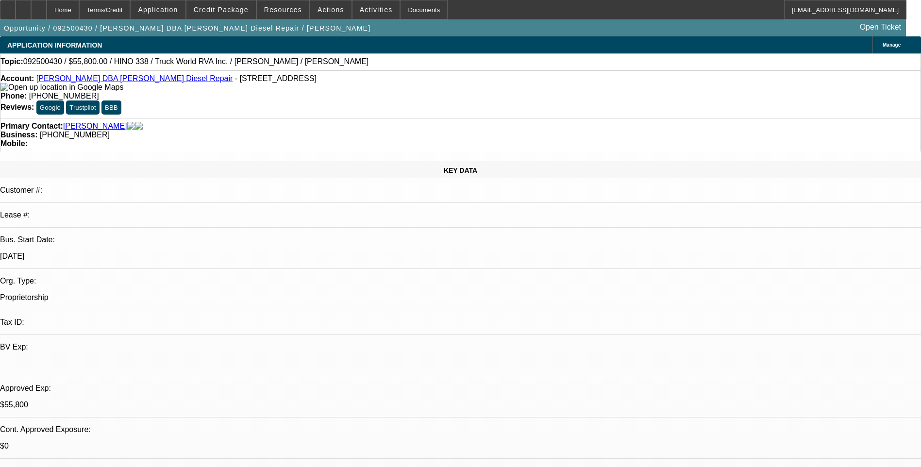
select select "2"
select select "6"
click at [125, 6] on div "Terms/Credit" at bounding box center [104, 9] width 51 height 19
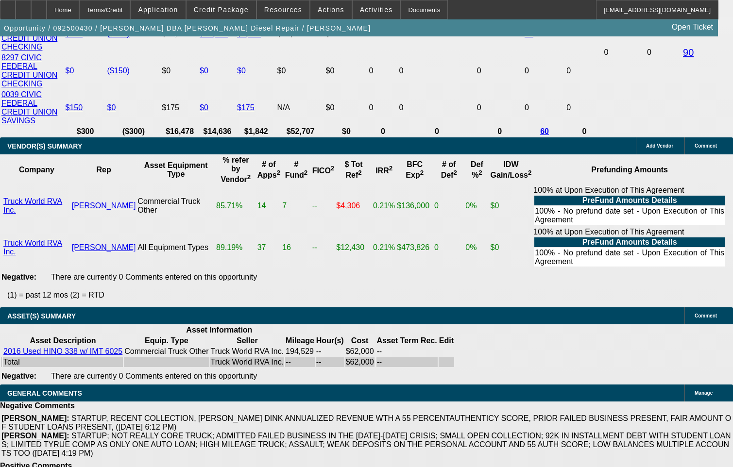
scroll to position [49, 0]
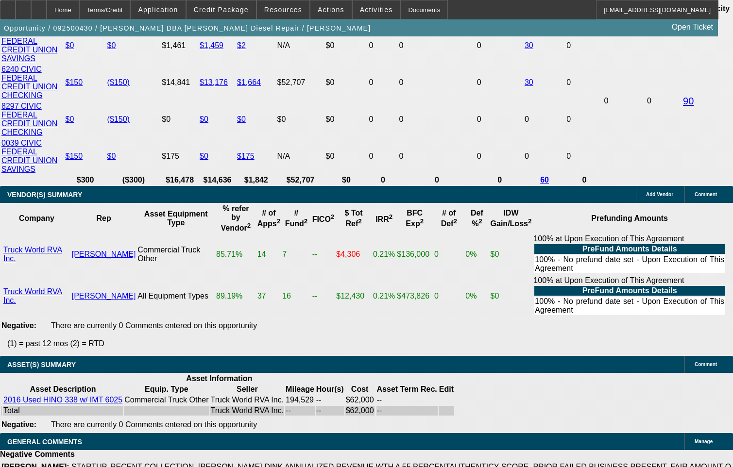
scroll to position [1934, 0]
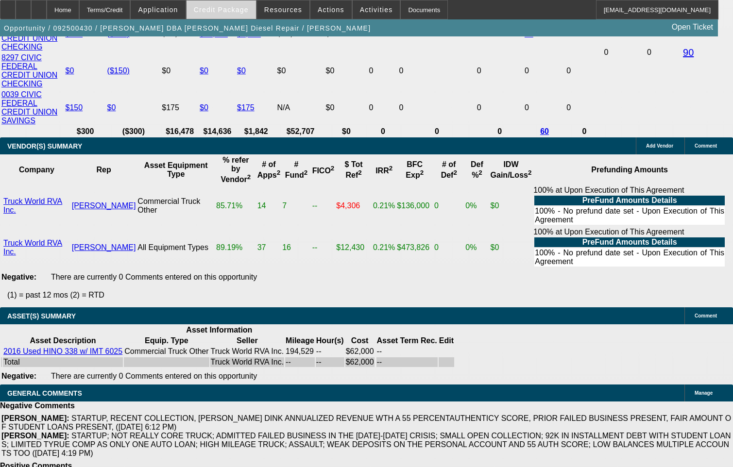
click at [231, 16] on span at bounding box center [220, 9] width 69 height 23
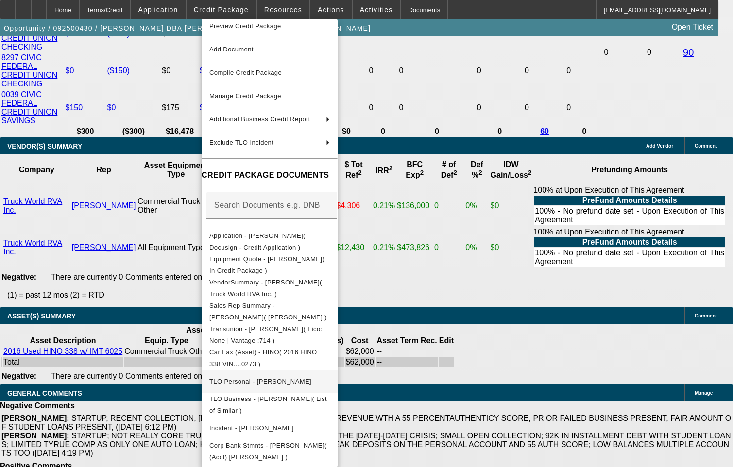
scroll to position [12, 0]
click at [305, 235] on span "Application - [PERSON_NAME]( Docusign - Credit Application )" at bounding box center [257, 241] width 96 height 19
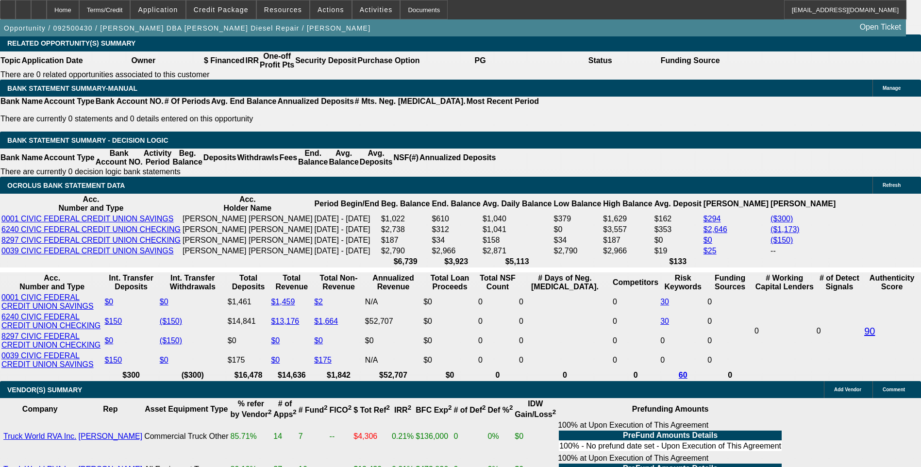
scroll to position [1574, 0]
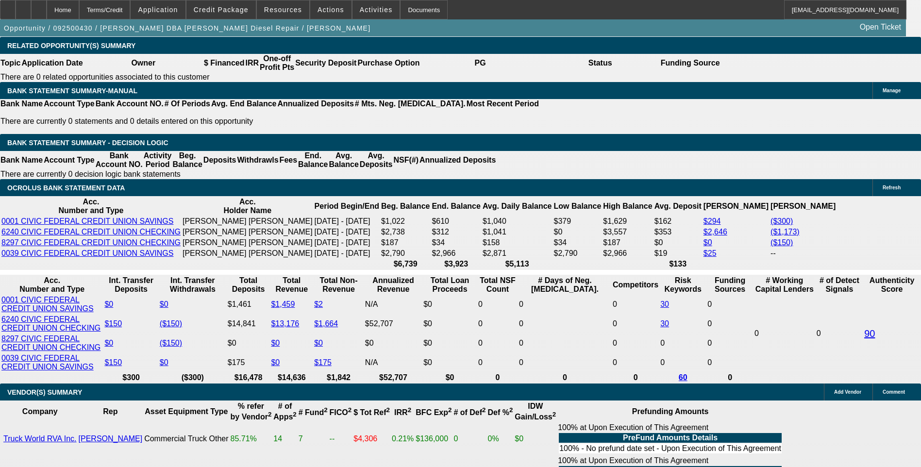
select select "0.1"
select select "2"
select select "0"
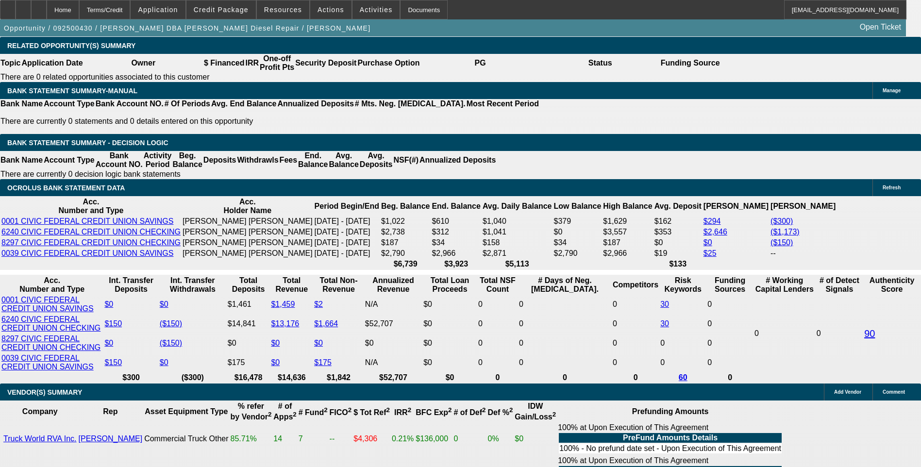
select select "6"
select select "0.1"
select select "2"
select select "0"
select select "6"
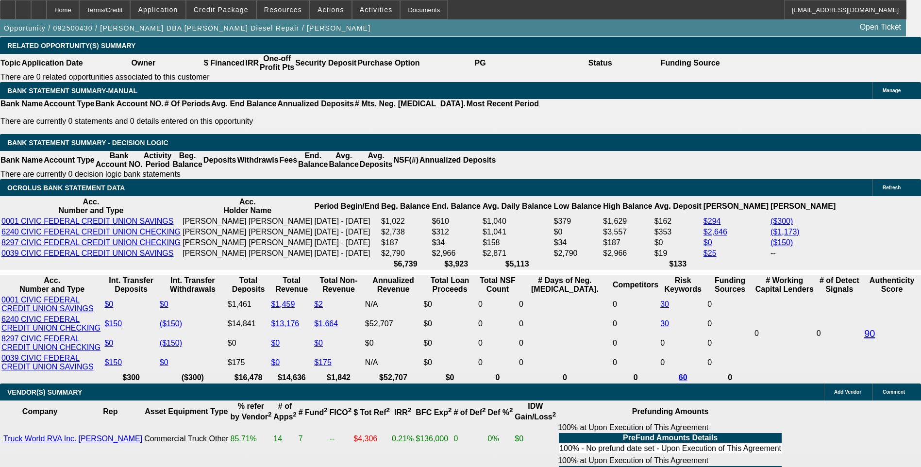
select select "0.1"
select select "0"
select select "2"
select select "0"
select select "6"
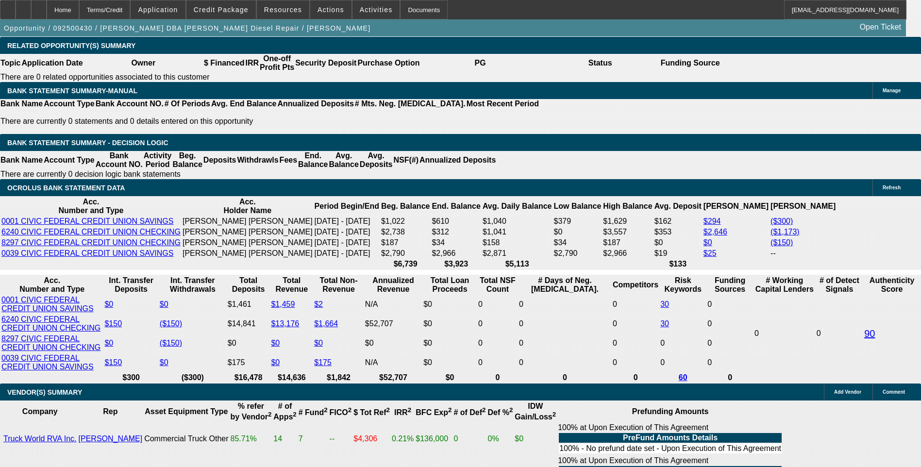
select select "0.15"
select select "0"
select select "2"
select select "0"
select select "6"
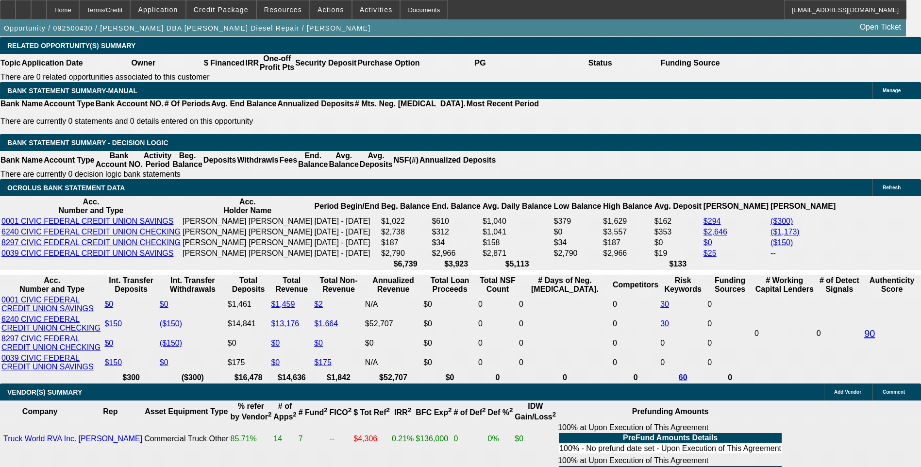
select select "0.15"
select select "2"
select select "0.1"
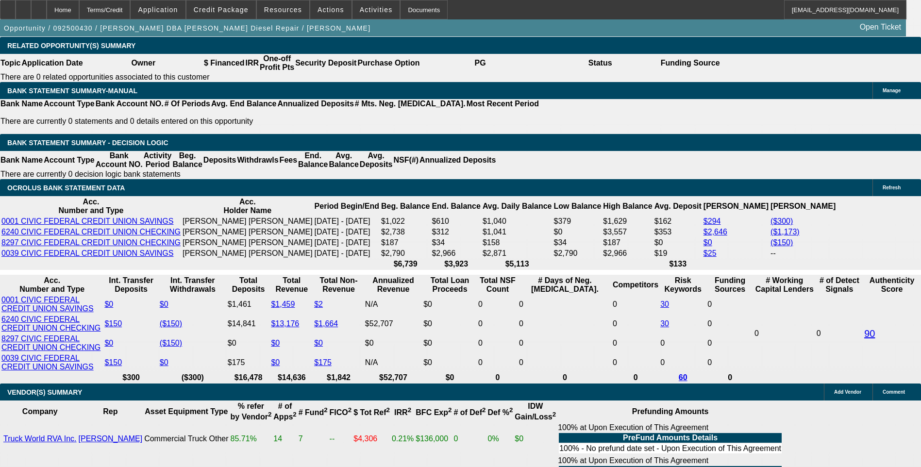
select select "4"
select select "0.15"
select select "2"
select select "0"
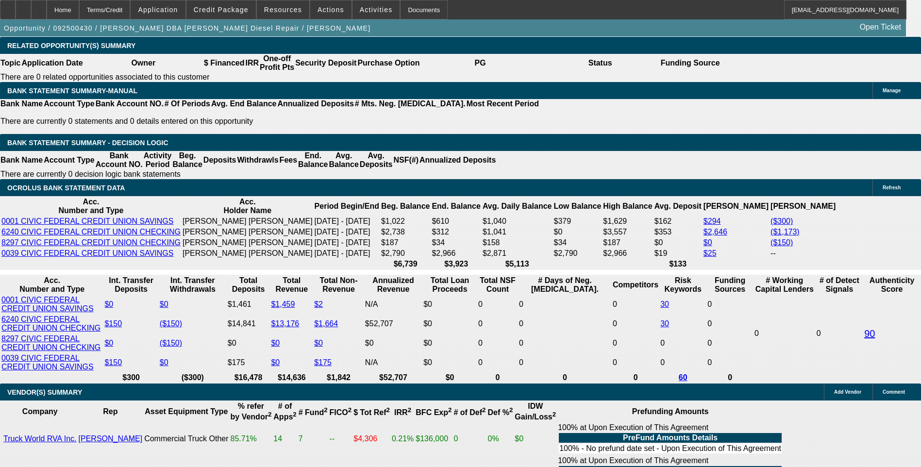
select select "6"
select select "0.1"
select select "2"
select select "0"
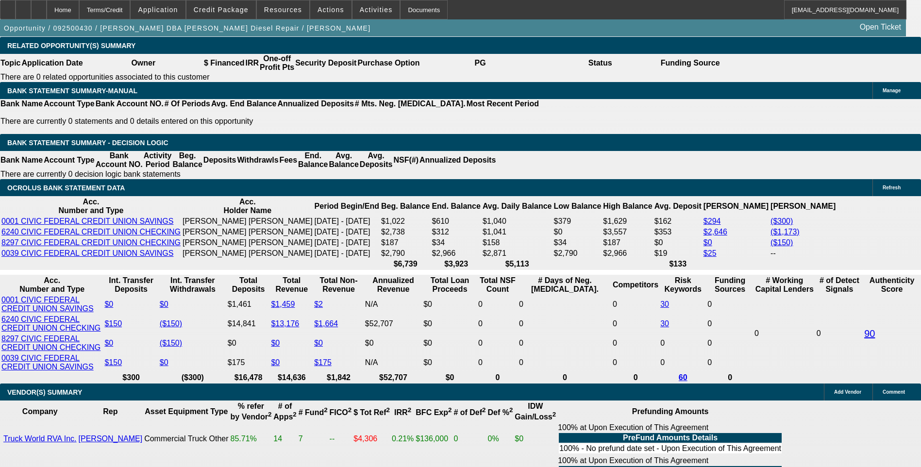
select select "6"
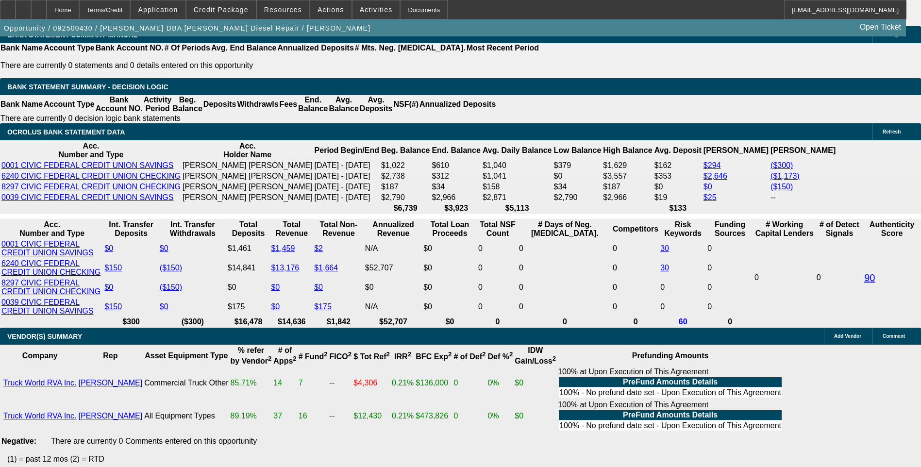
scroll to position [1623, 0]
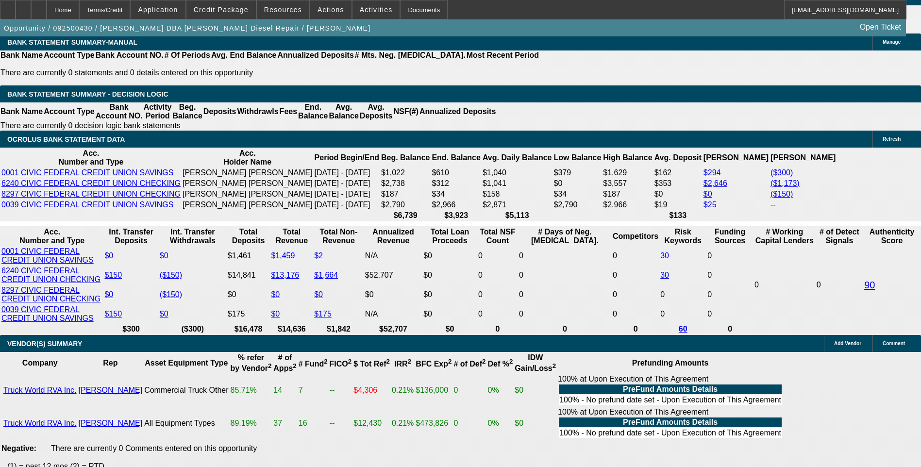
select select "0.1"
select select "2"
select select "0.1"
select select "4"
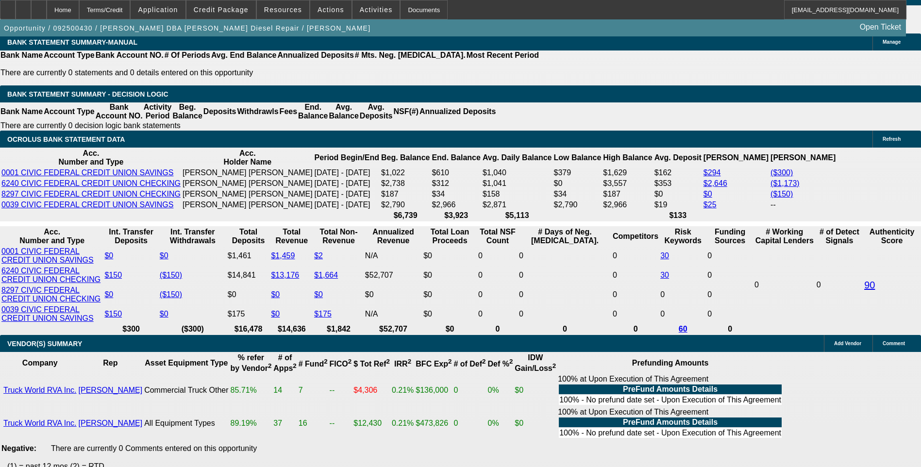
select select "0.1"
select select "2"
select select "0"
select select "6"
select select "0.1"
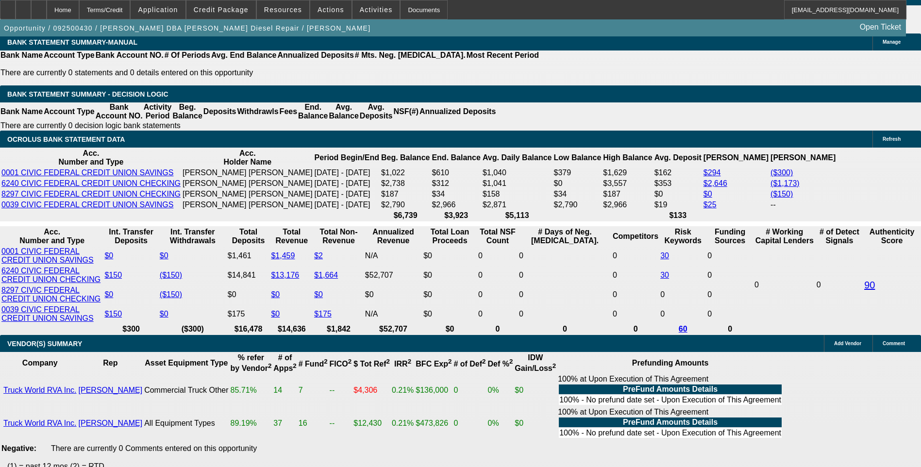
select select "2"
select select "0"
select select "6"
select select "0.1"
select select "2"
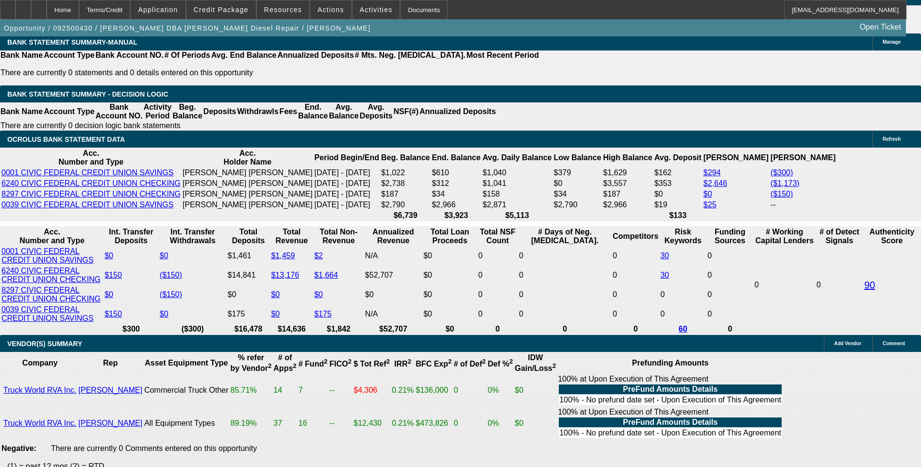
select select "0"
select select "6"
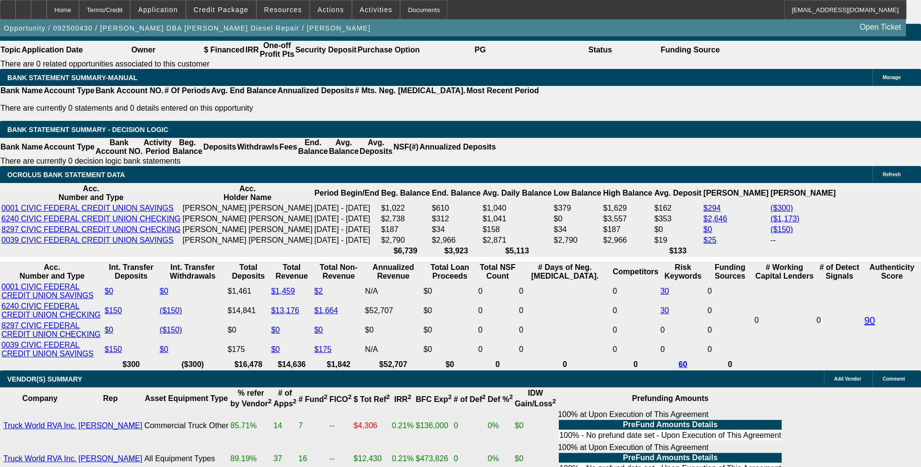
scroll to position [1574, 0]
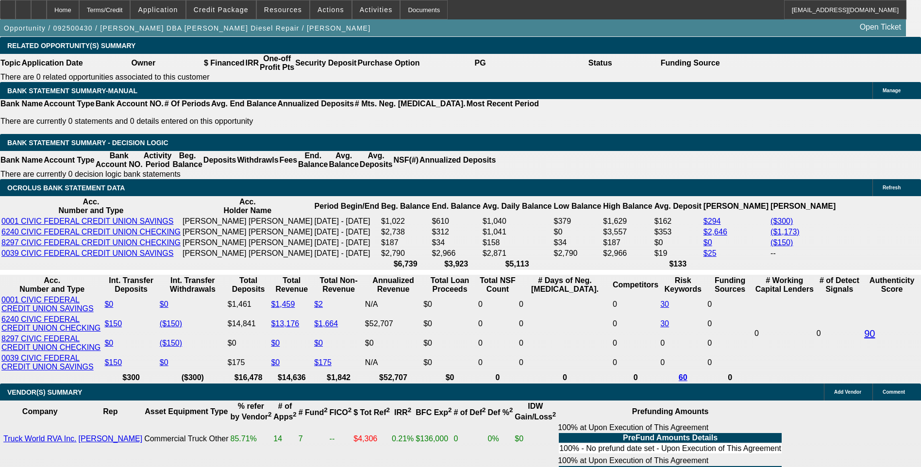
select select "0.1"
select select "2"
select select "0"
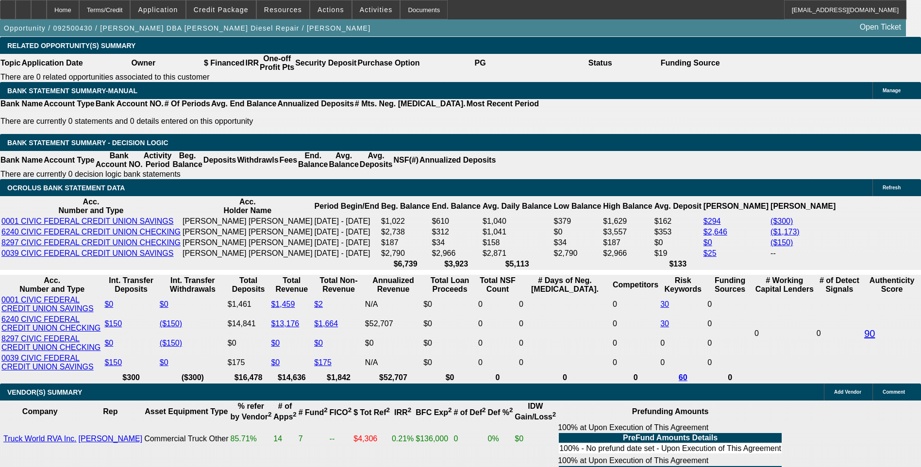
select select "6"
select select "0.1"
select select "2"
select select "0"
select select "6"
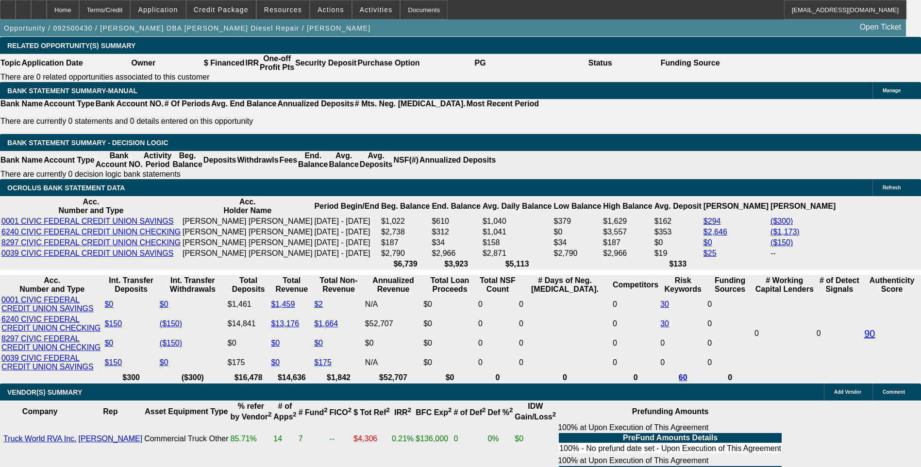
select select "0.1"
select select "0"
select select "2"
select select "0"
select select "6"
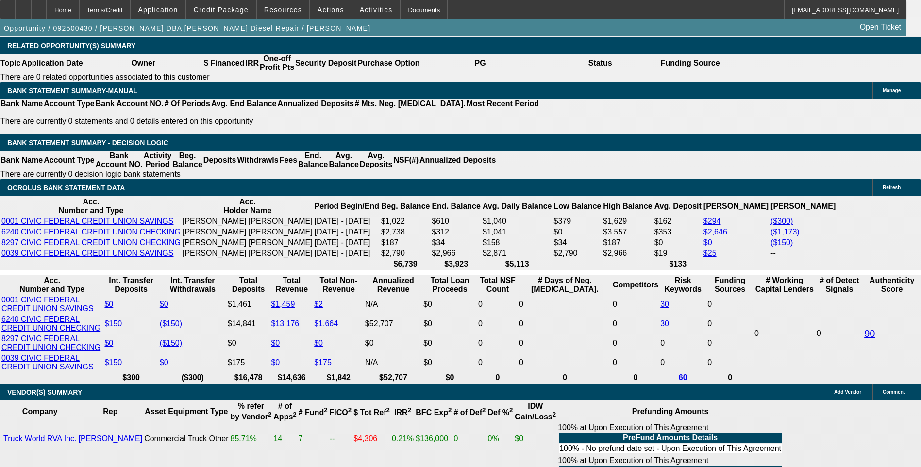
select select "0.15"
select select "0"
select select "2"
select select "0"
select select "6"
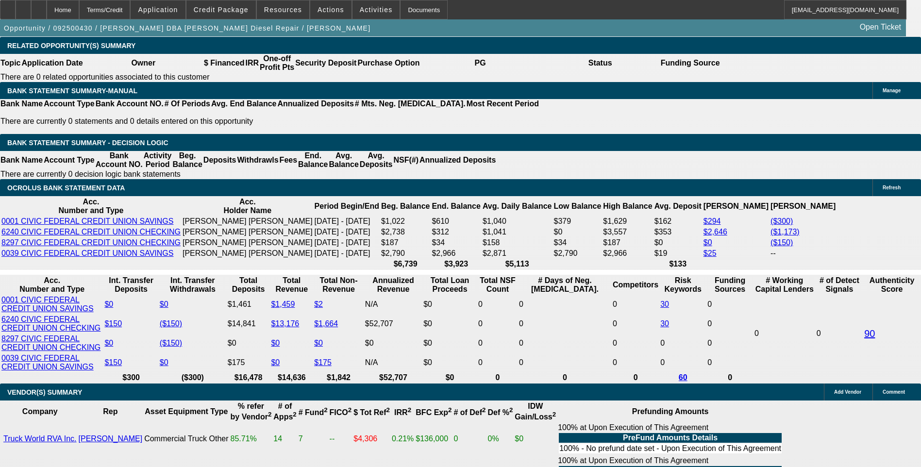
select select "0.15"
select select "0"
select select "2"
select select "0"
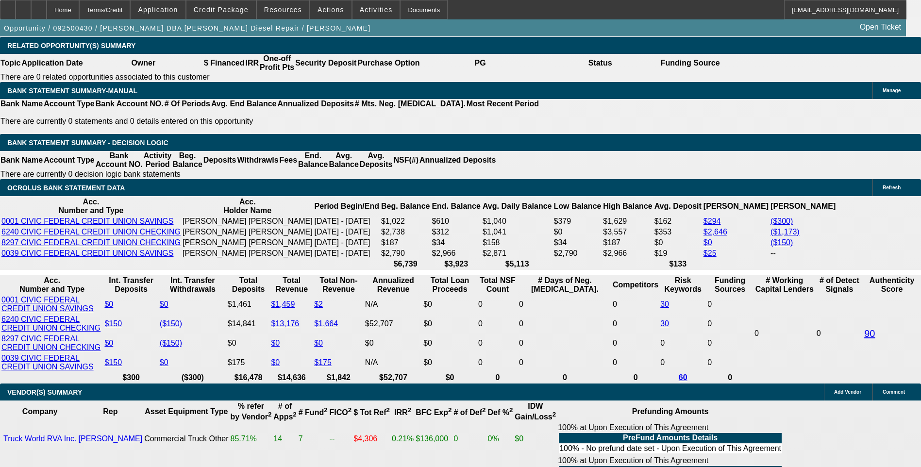
select select "6"
select select "0"
select select "3"
select select "0"
select select "6"
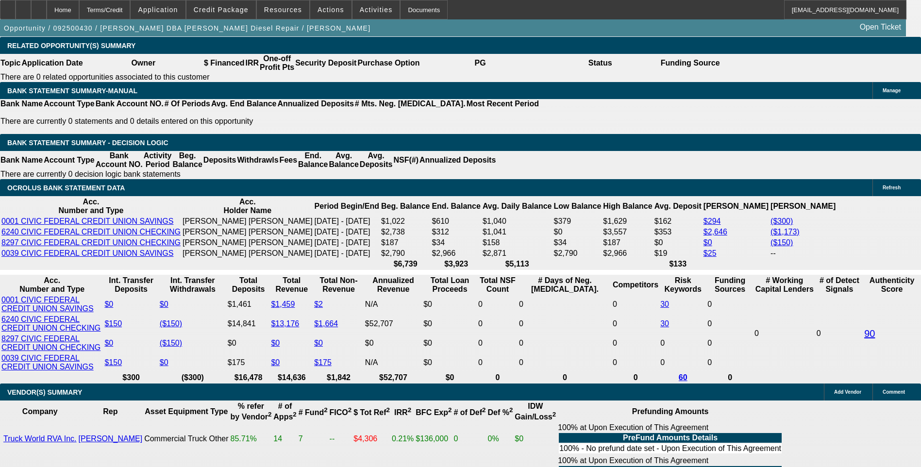
select select "0"
select select "3"
select select "0"
select select "6"
select select "0"
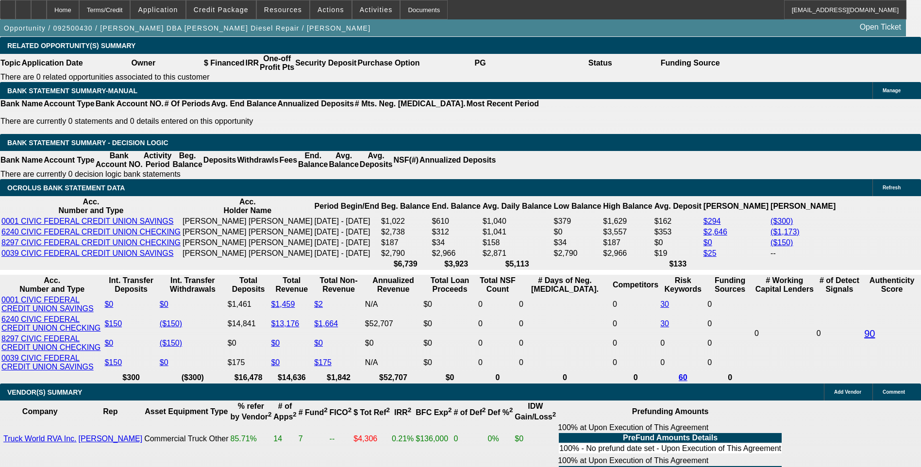
select select "3"
select select "0"
select select "6"
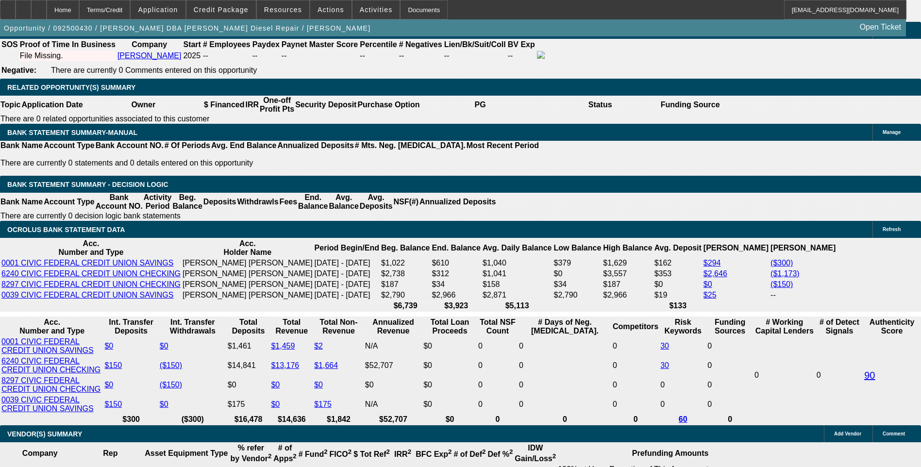
scroll to position [1525, 0]
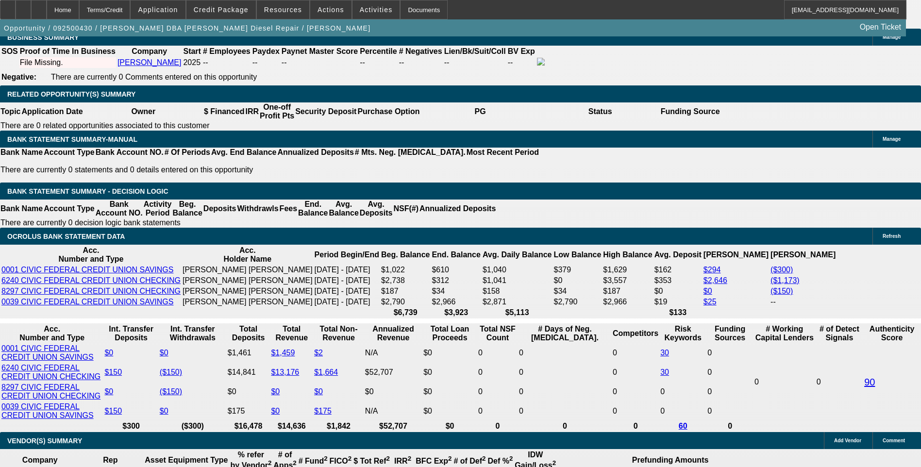
select select "0.15"
select select "2"
select select "0.1"
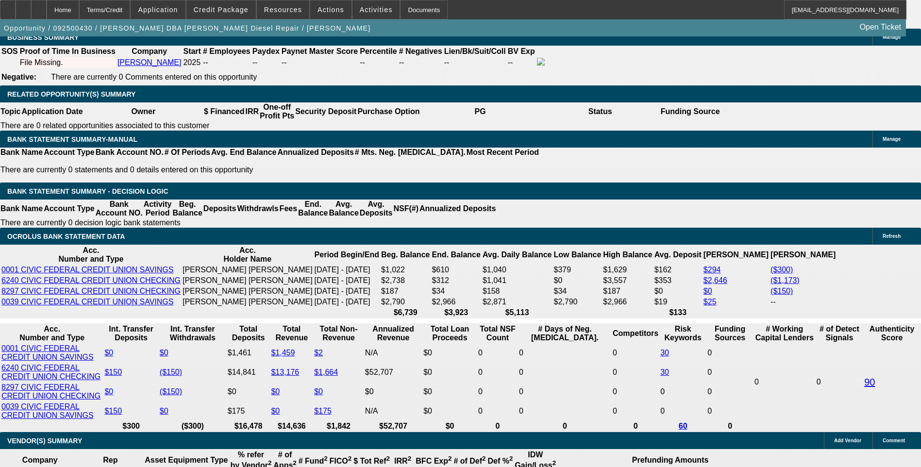
select select "4"
select select "0.15"
select select "2"
select select "0"
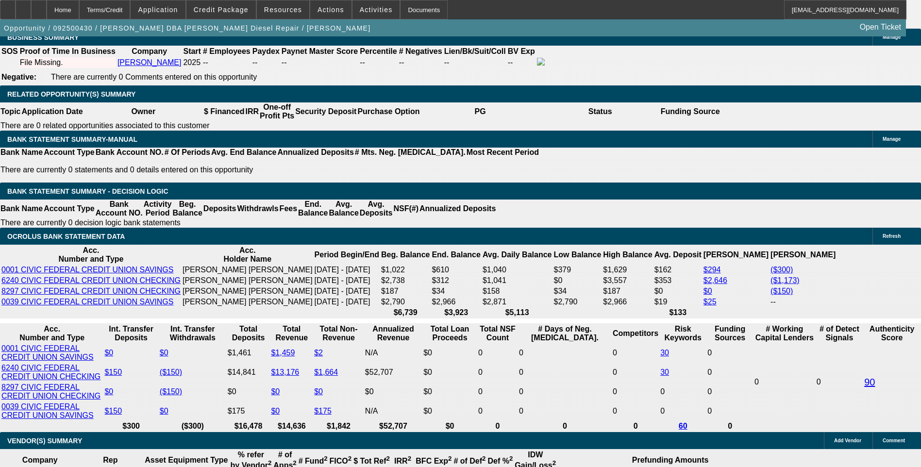
select select "6"
select select "0.1"
select select "2"
select select "0"
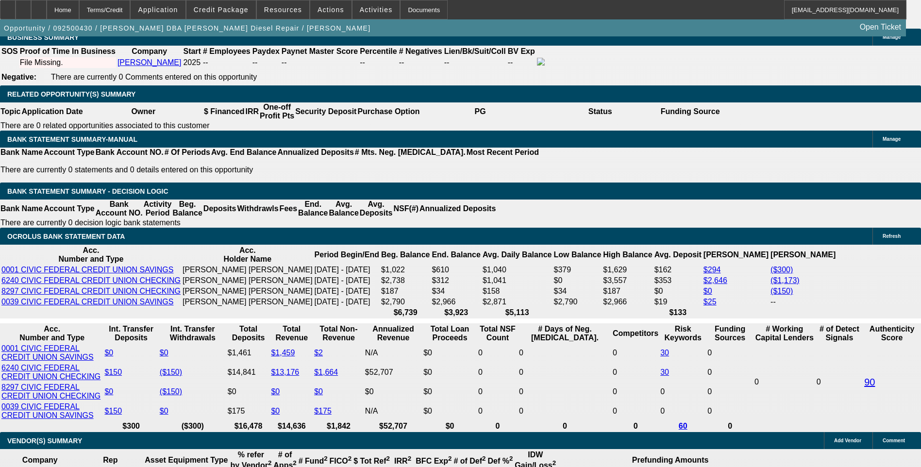
select select "6"
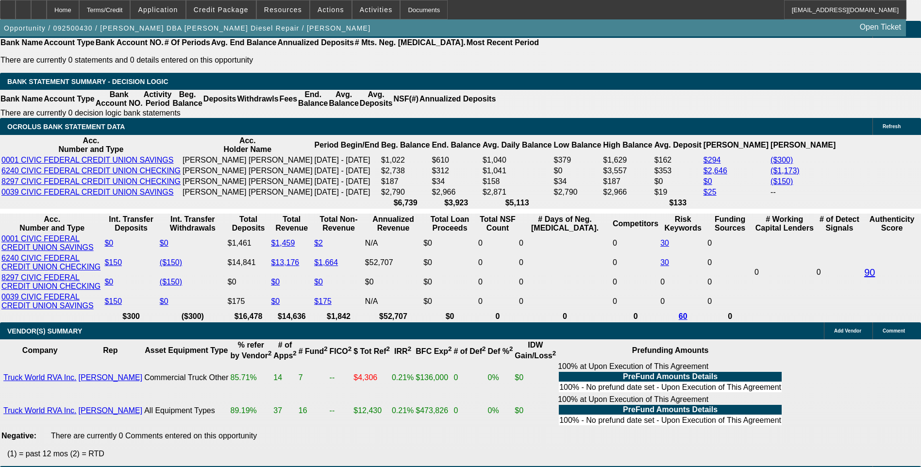
scroll to position [1574, 0]
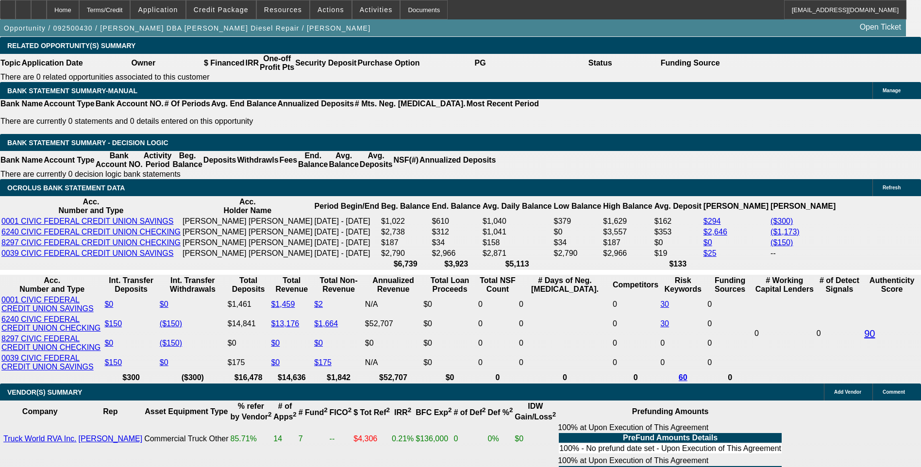
select select "0.1"
select select "2"
select select "0.1"
select select "4"
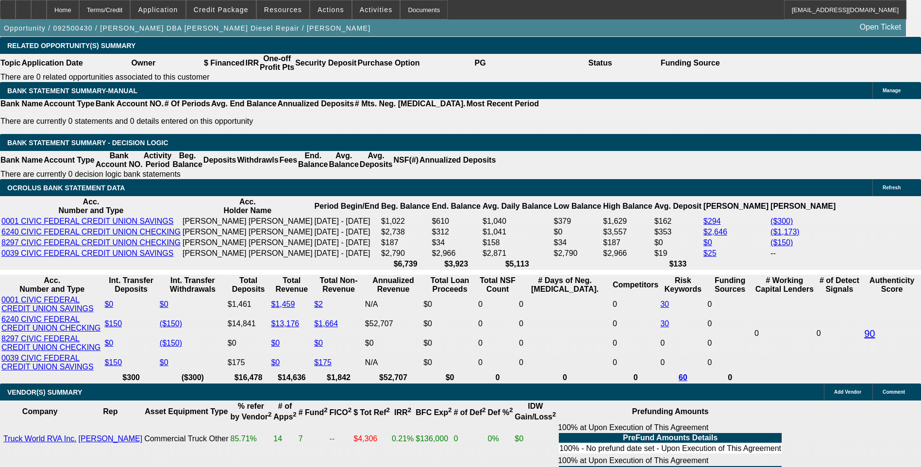
select select "0.1"
select select "2"
select select "0"
select select "6"
select select "0.1"
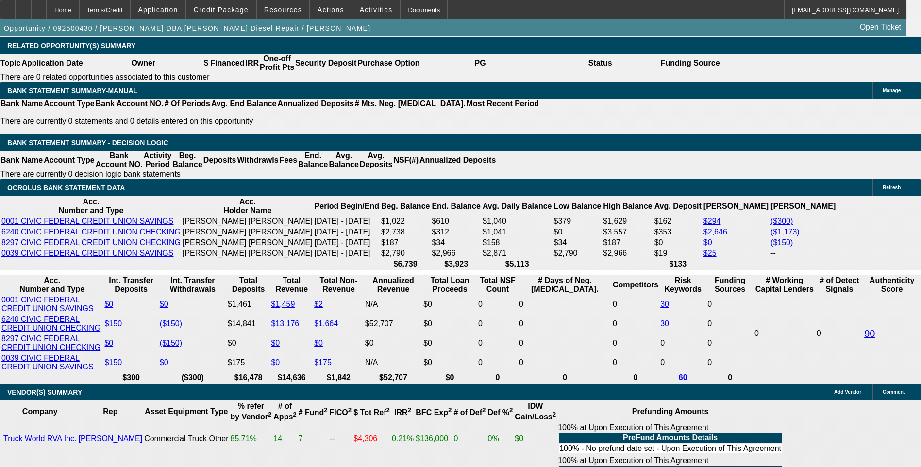
select select "2"
select select "0"
select select "6"
select select "0.1"
select select "2"
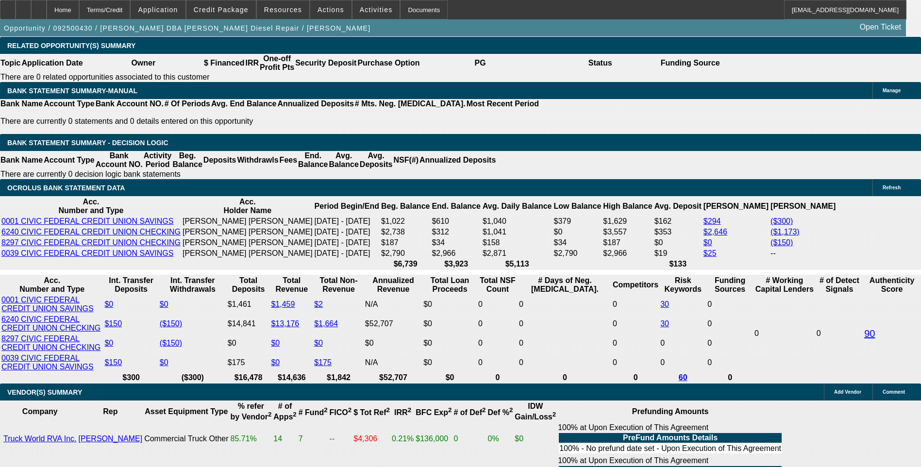
select select "0"
select select "6"
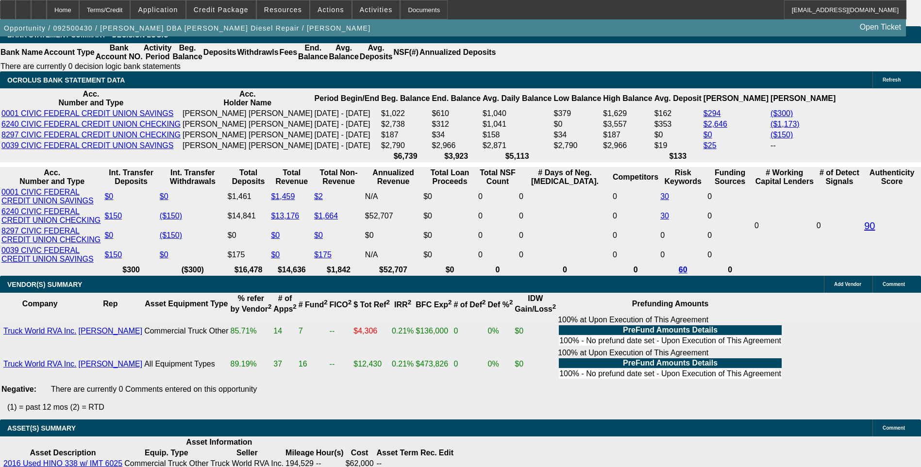
scroll to position [1623, 0]
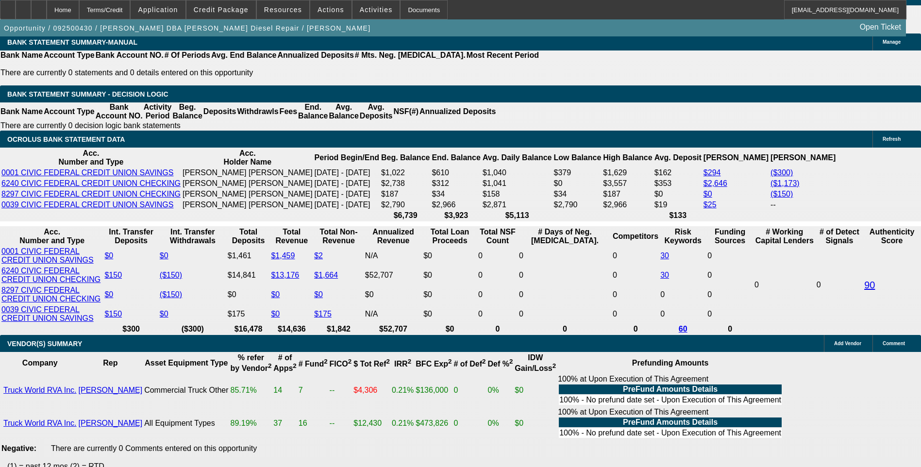
select select "0.1"
select select "2"
select select "0"
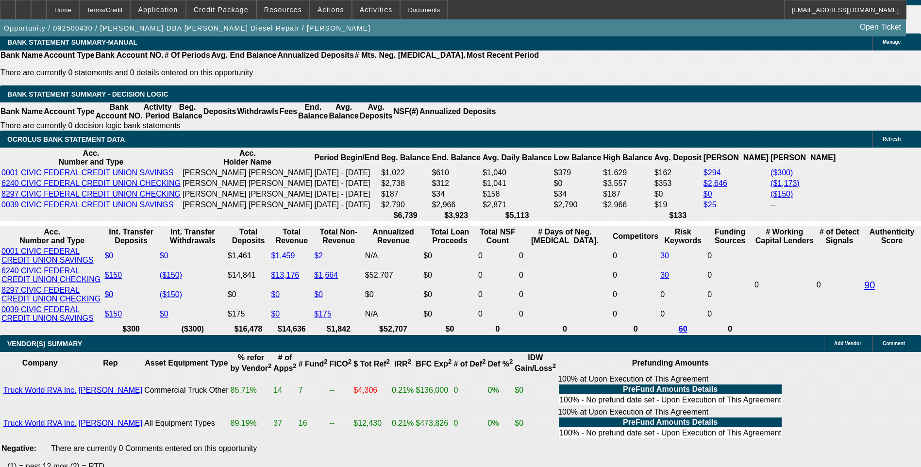
select select "6"
select select "0.1"
select select "2"
select select "0"
select select "6"
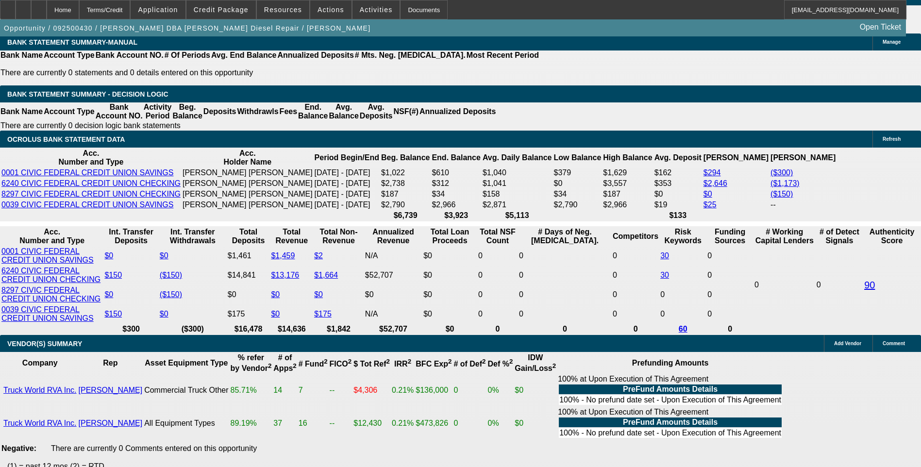
select select "0.1"
select select "0"
select select "2"
select select "0"
select select "6"
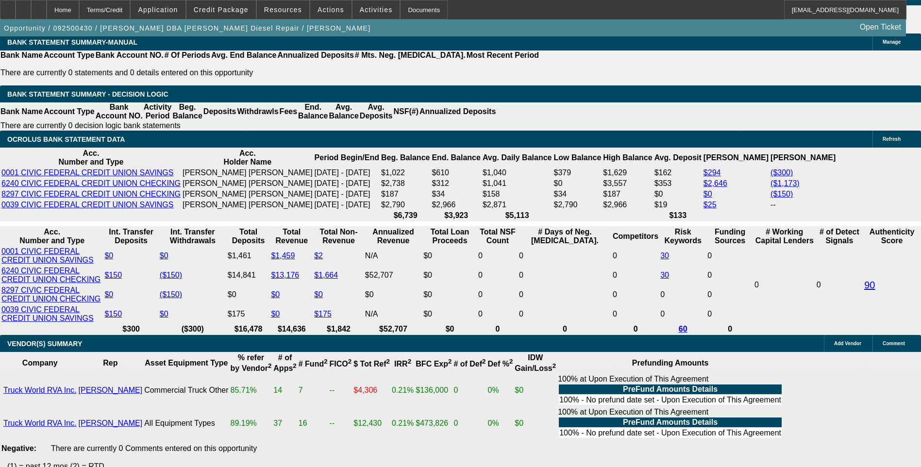
select select "0.15"
select select "0"
select select "2"
select select "0"
select select "6"
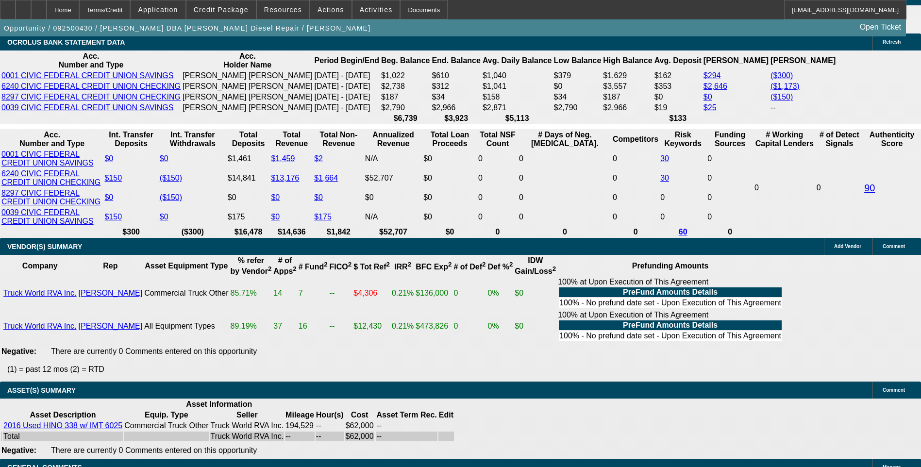
scroll to position [0, 0]
